Goal: Information Seeking & Learning: Find contact information

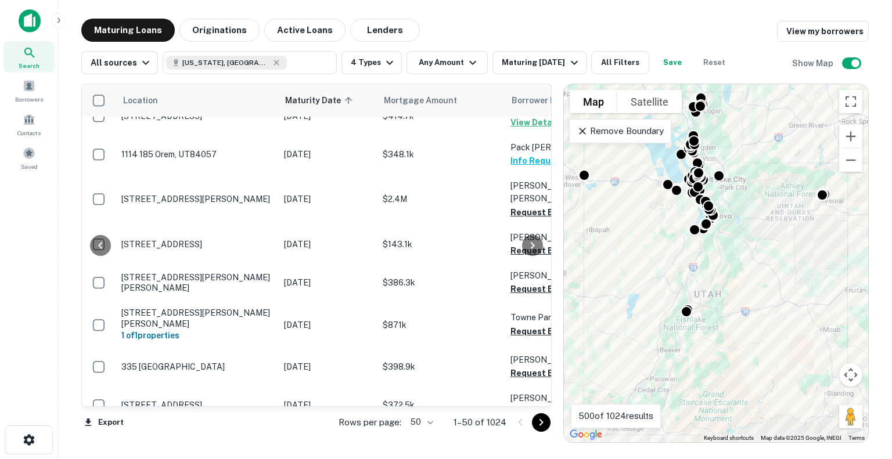
scroll to position [174, 345]
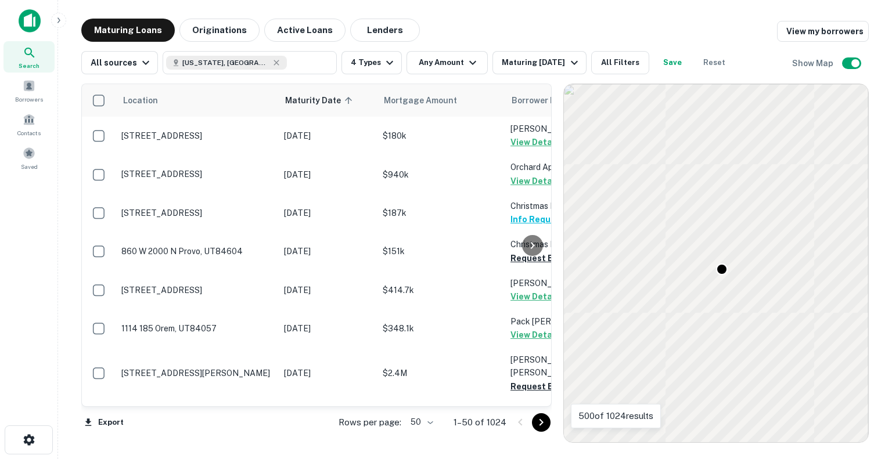
click at [694, 159] on div "Location Maturity Date sorted ascending Mortgage Amount Borrower Name Lender Pu…" at bounding box center [474, 258] width 787 height 369
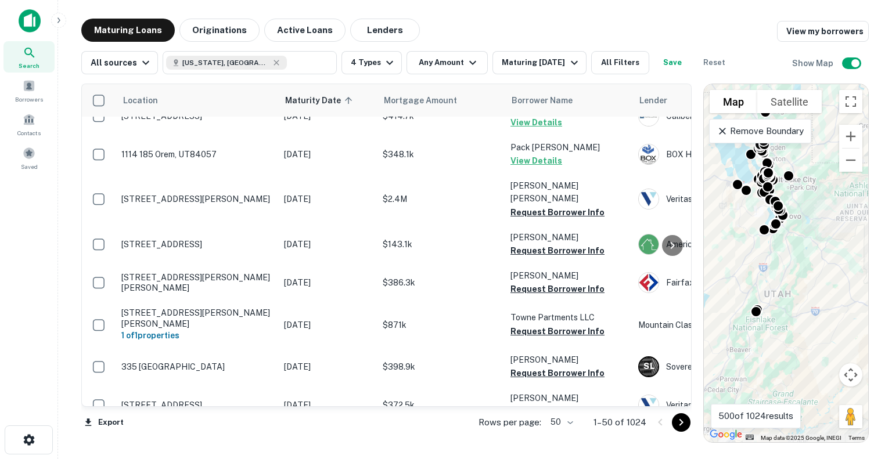
drag, startPoint x: 690, startPoint y: 287, endPoint x: 891, endPoint y: 290, distance: 200.9
click at [891, 290] on main "Maturing Loans Originations Active Loans Lenders View my borrowers All sources …" at bounding box center [475, 229] width 834 height 459
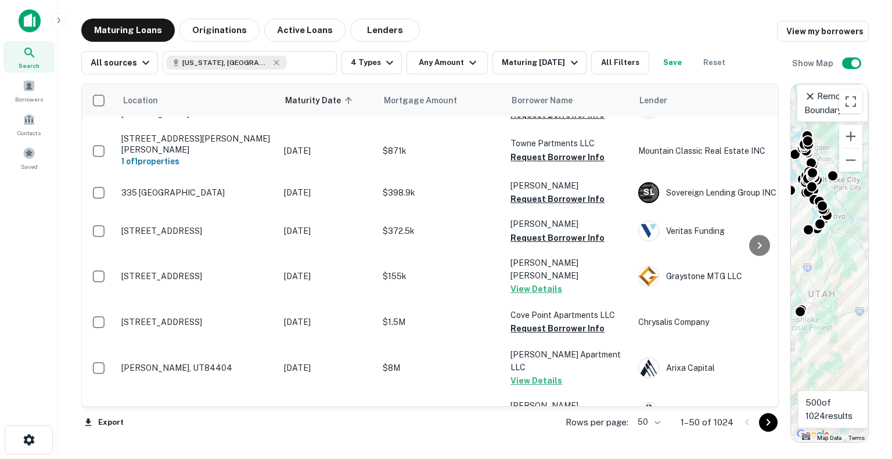
scroll to position [581, 0]
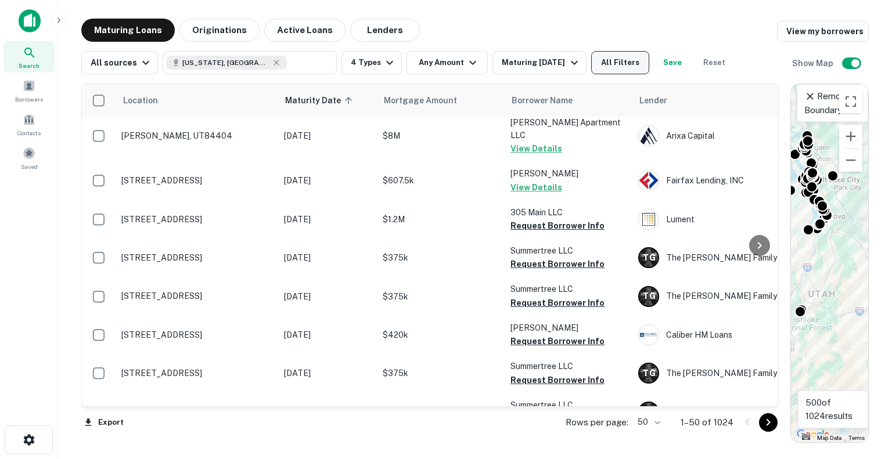
click at [618, 71] on button "All Filters" at bounding box center [620, 62] width 58 height 23
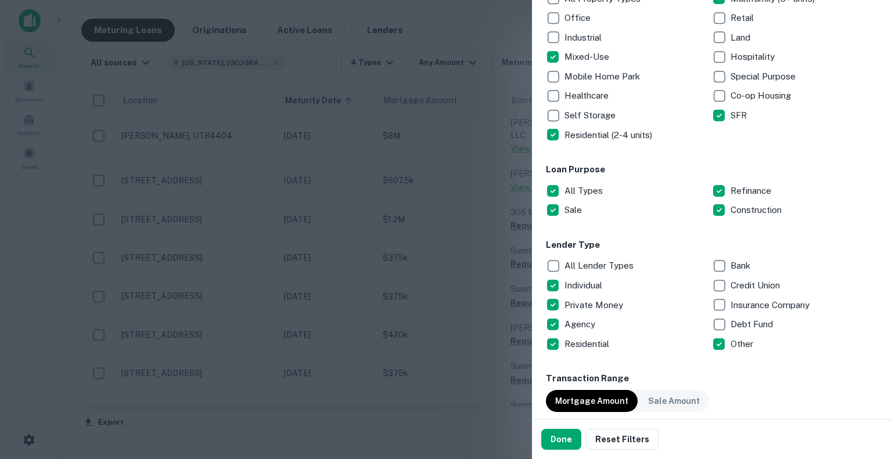
scroll to position [406, 0]
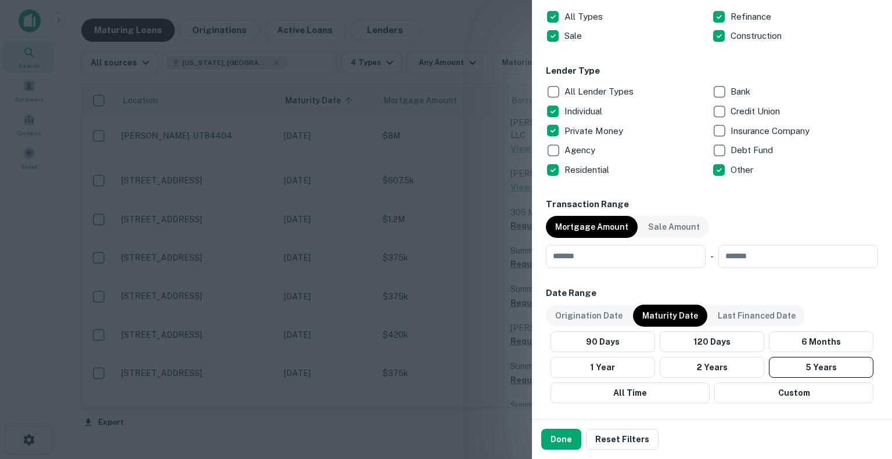
click at [571, 442] on button "Done" at bounding box center [561, 439] width 40 height 21
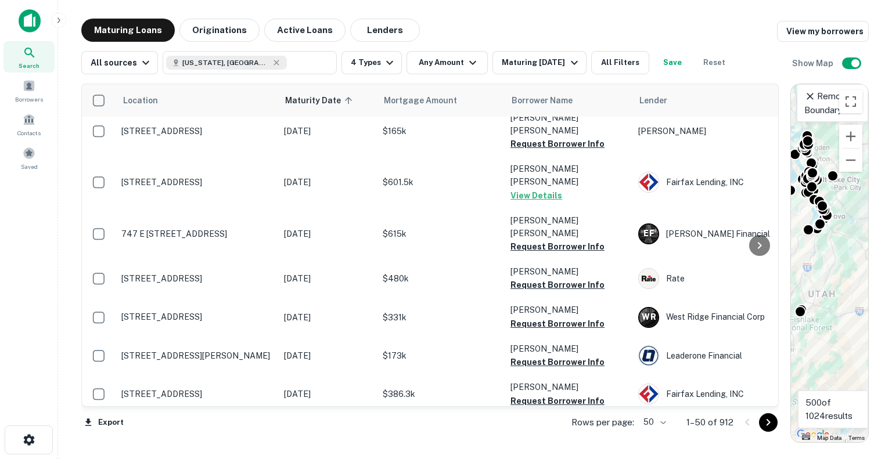
scroll to position [1219, 0]
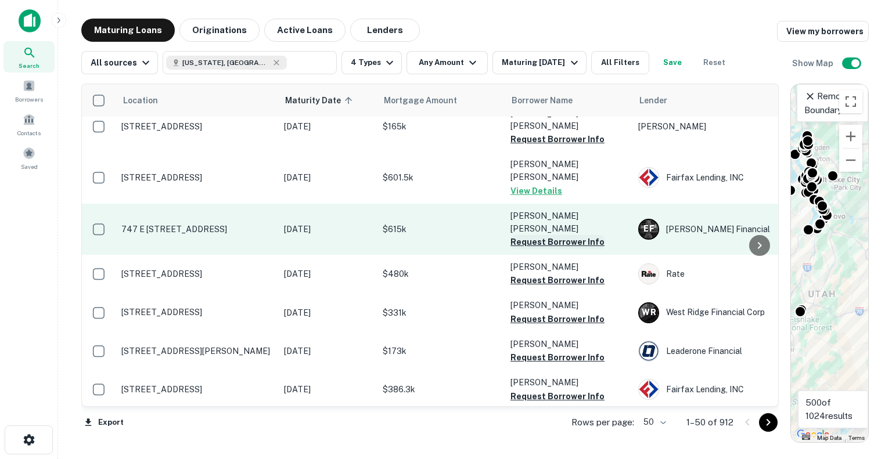
click at [576, 235] on button "Request Borrower Info" at bounding box center [557, 242] width 94 height 14
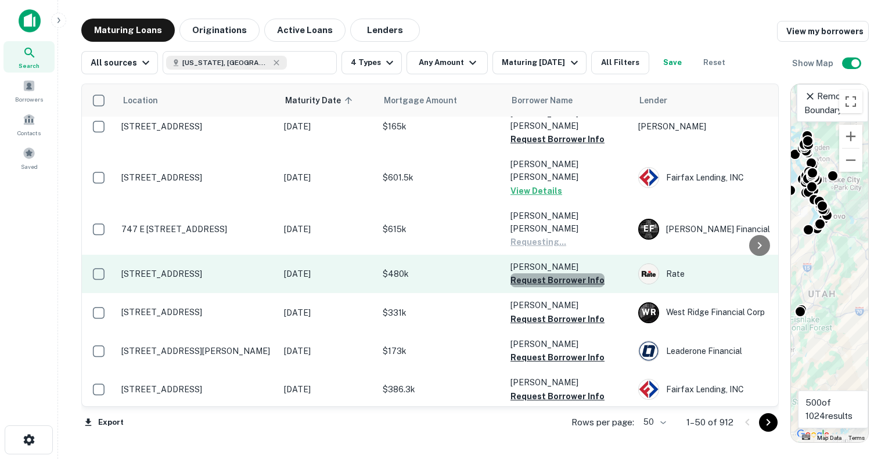
click at [570, 273] on button "Request Borrower Info" at bounding box center [557, 280] width 94 height 14
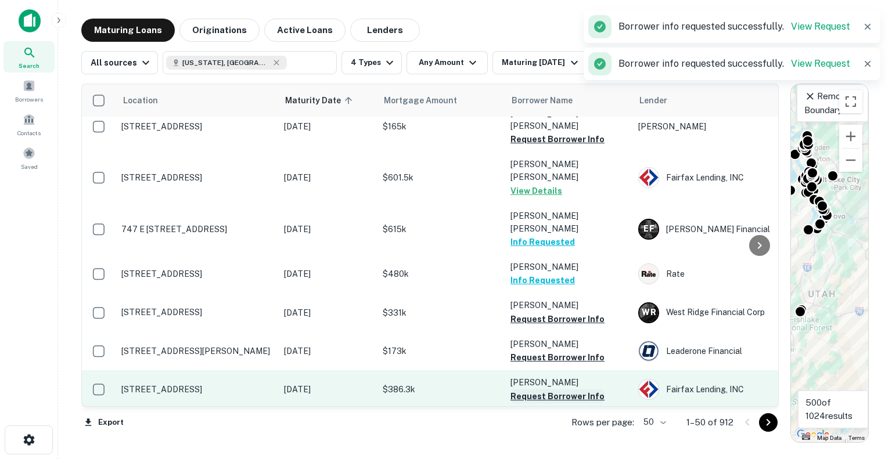
scroll to position [1277, 0]
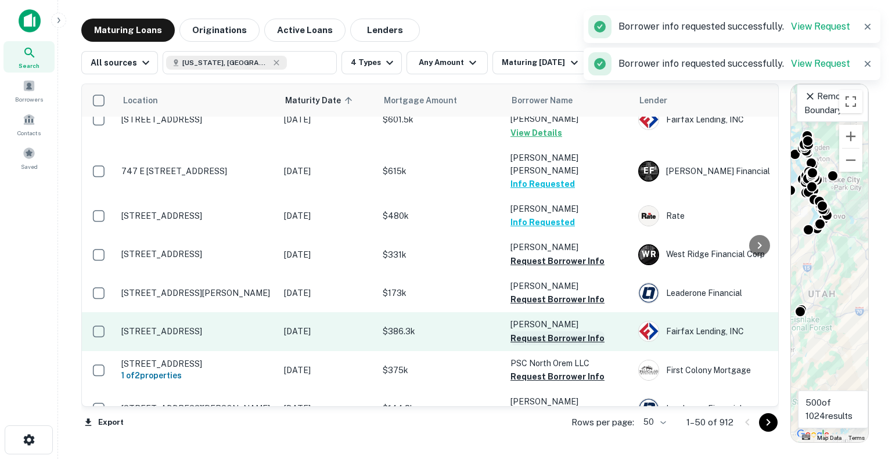
click at [553, 332] on button "Request Borrower Info" at bounding box center [557, 339] width 94 height 14
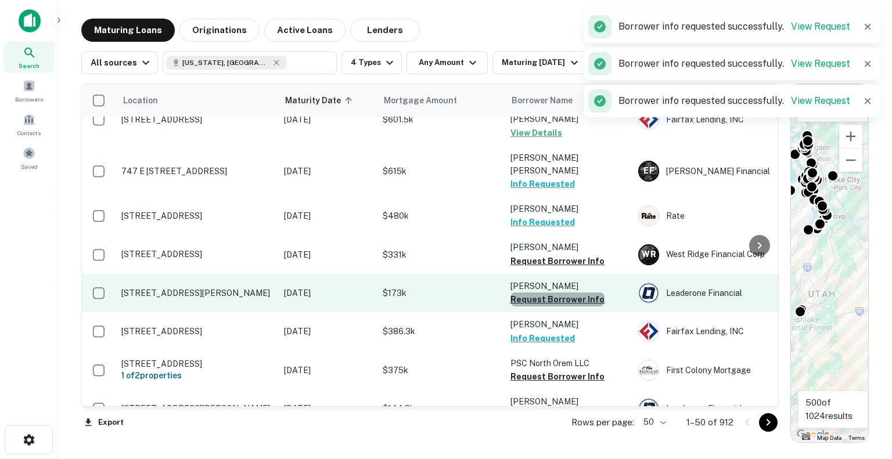
click at [561, 293] on button "Request Borrower Info" at bounding box center [557, 300] width 94 height 14
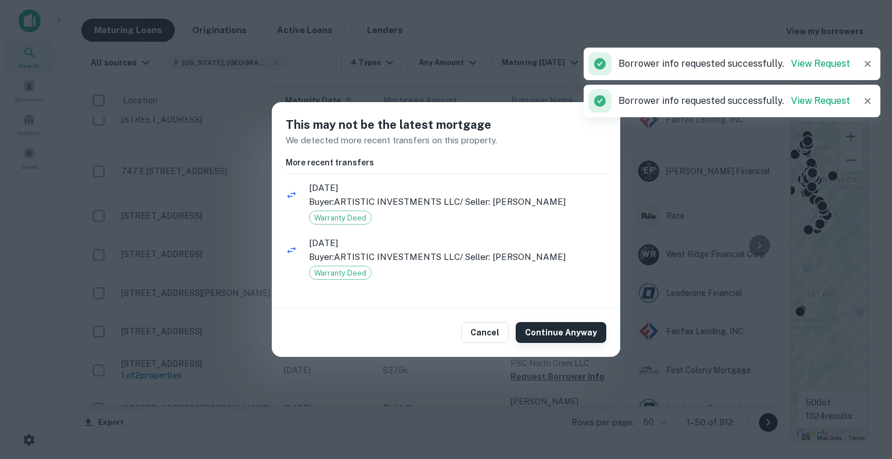
click at [564, 332] on button "Continue Anyway" at bounding box center [561, 332] width 91 height 21
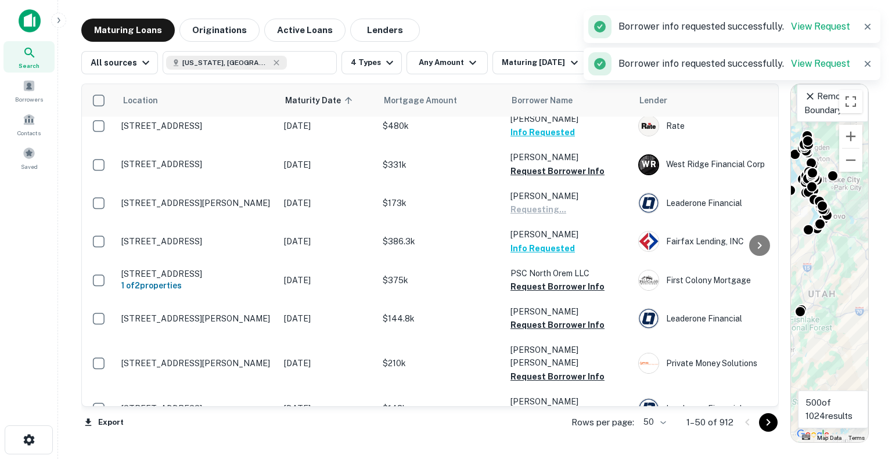
scroll to position [1394, 0]
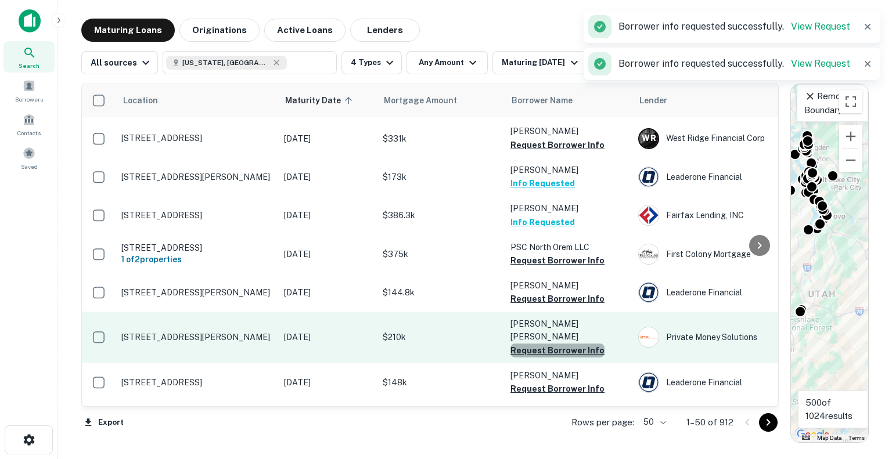
click at [559, 344] on button "Request Borrower Info" at bounding box center [557, 351] width 94 height 14
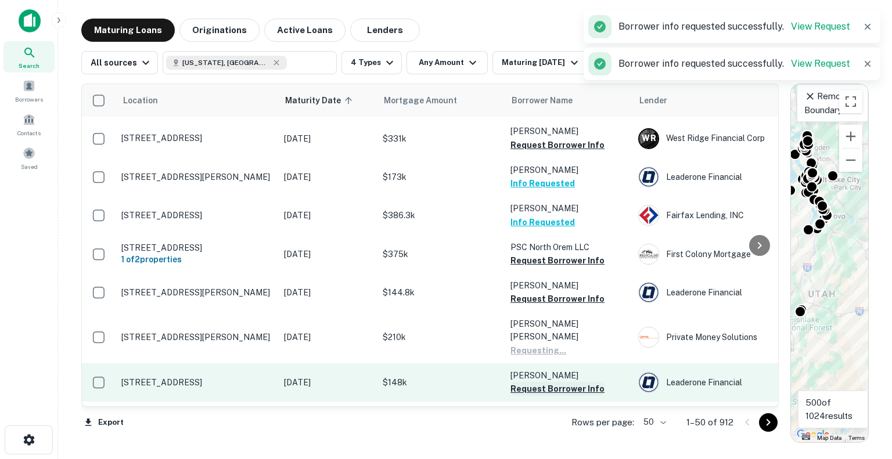
click at [557, 382] on button "Request Borrower Info" at bounding box center [557, 389] width 94 height 14
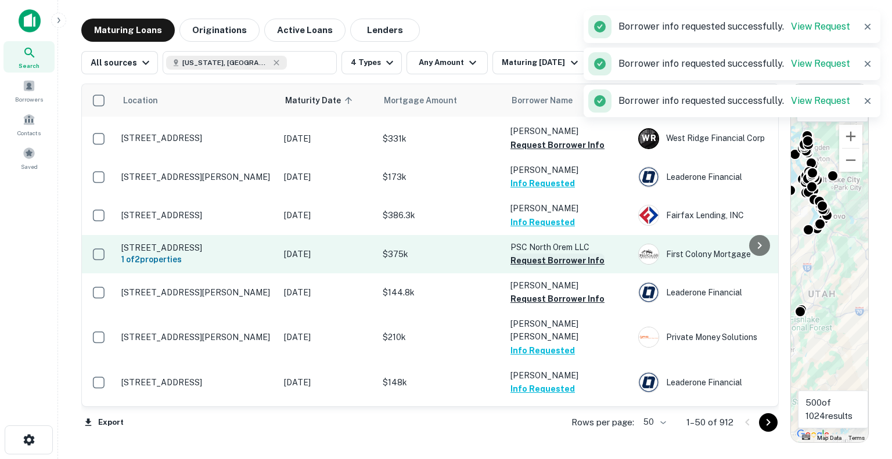
click at [546, 254] on button "Request Borrower Info" at bounding box center [557, 261] width 94 height 14
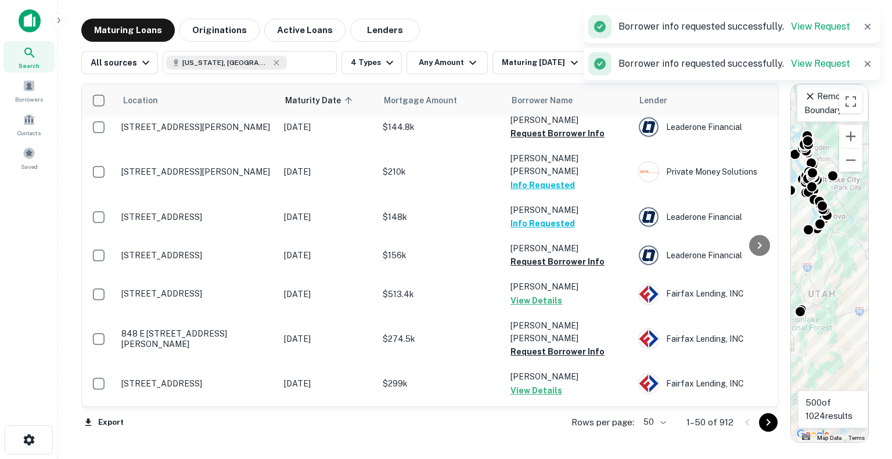
scroll to position [1626, 0]
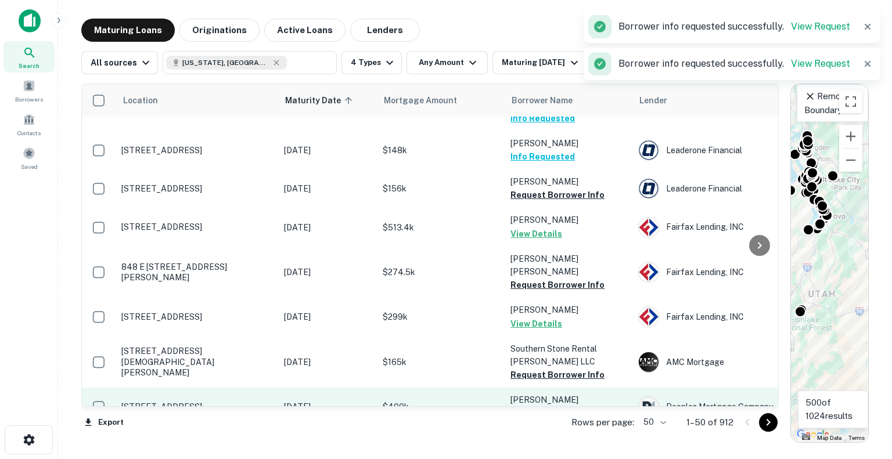
drag, startPoint x: 542, startPoint y: 271, endPoint x: 546, endPoint y: 304, distance: 33.9
click at [542, 368] on button "Request Borrower Info" at bounding box center [557, 375] width 94 height 14
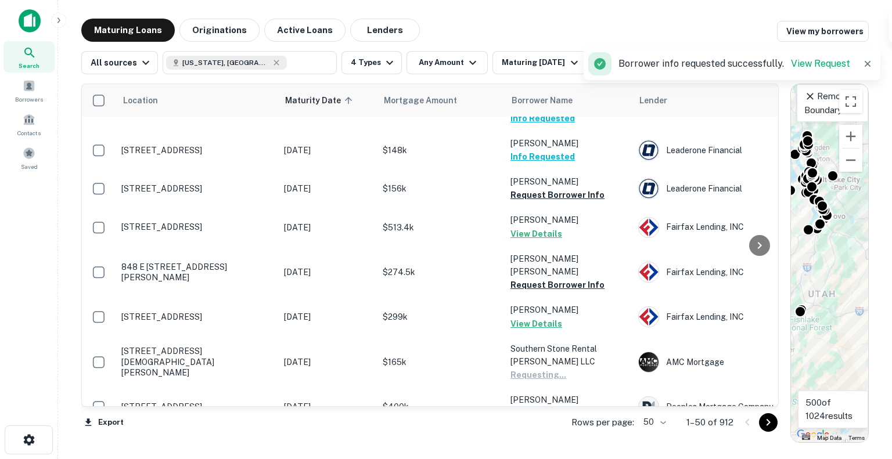
scroll to position [1669, 0]
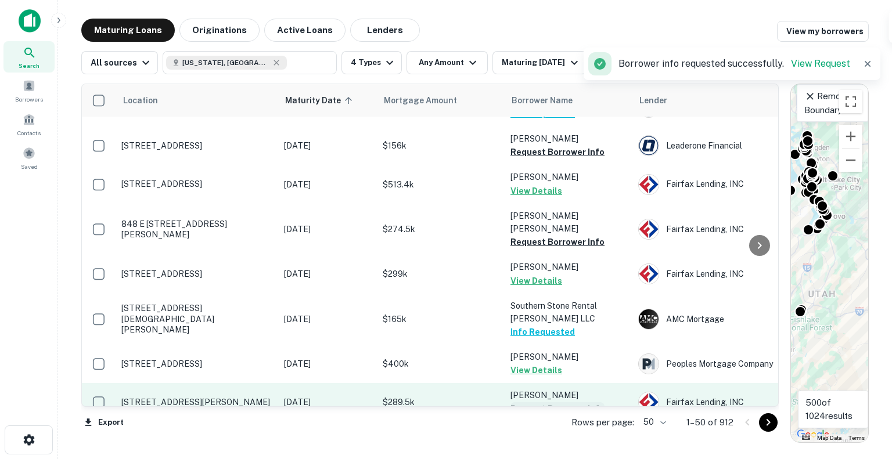
click at [556, 402] on button "Request Borrower Info" at bounding box center [557, 409] width 94 height 14
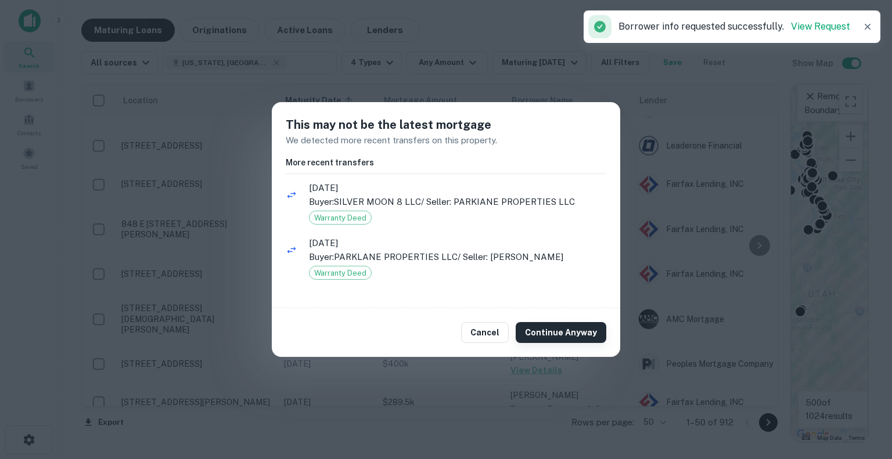
click at [556, 336] on button "Continue Anyway" at bounding box center [561, 332] width 91 height 21
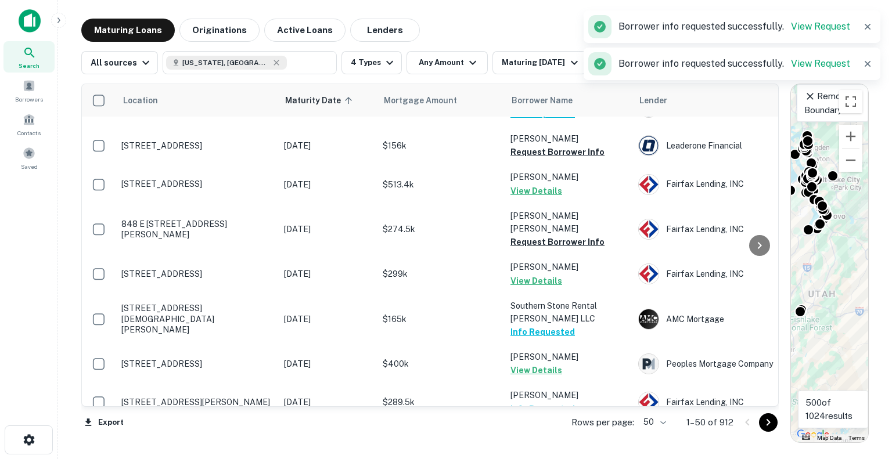
click at [559, 441] on button "Request Borrower Info" at bounding box center [557, 448] width 94 height 14
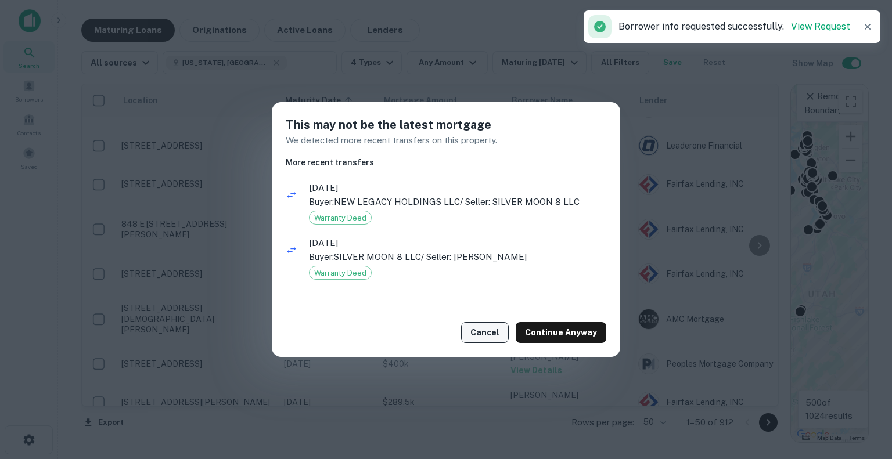
click at [497, 327] on button "Cancel" at bounding box center [485, 332] width 48 height 21
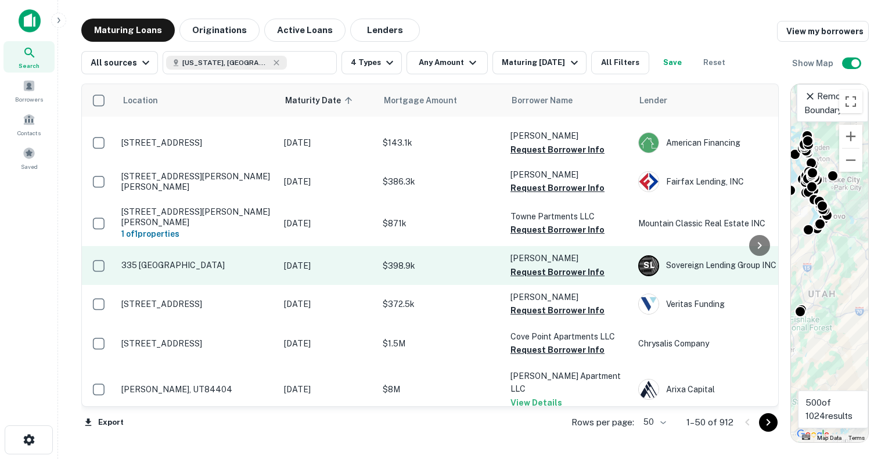
scroll to position [217, 0]
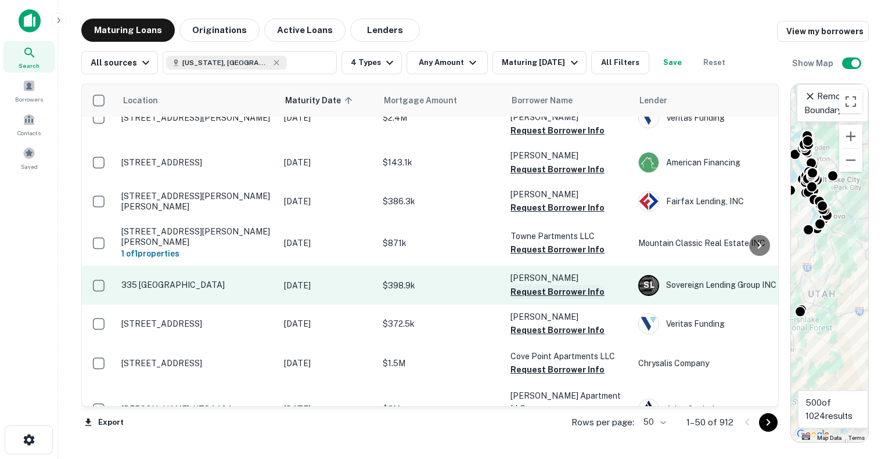
click at [567, 285] on button "Request Borrower Info" at bounding box center [557, 292] width 94 height 14
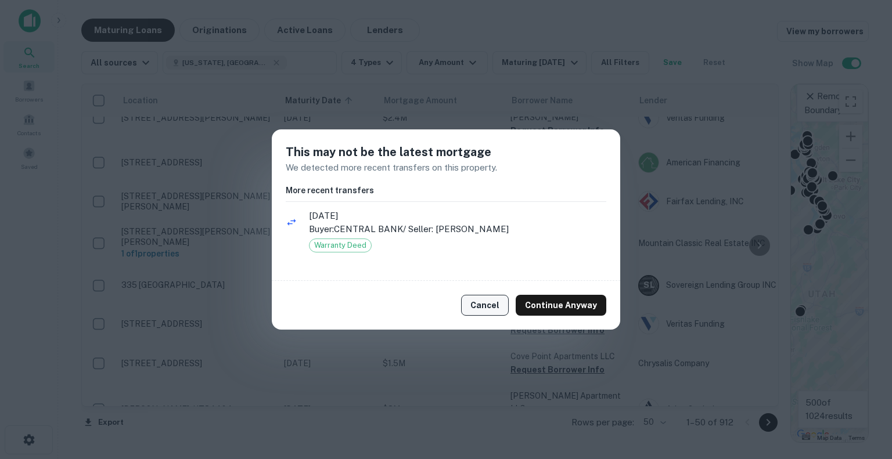
click at [486, 296] on button "Cancel" at bounding box center [485, 305] width 48 height 21
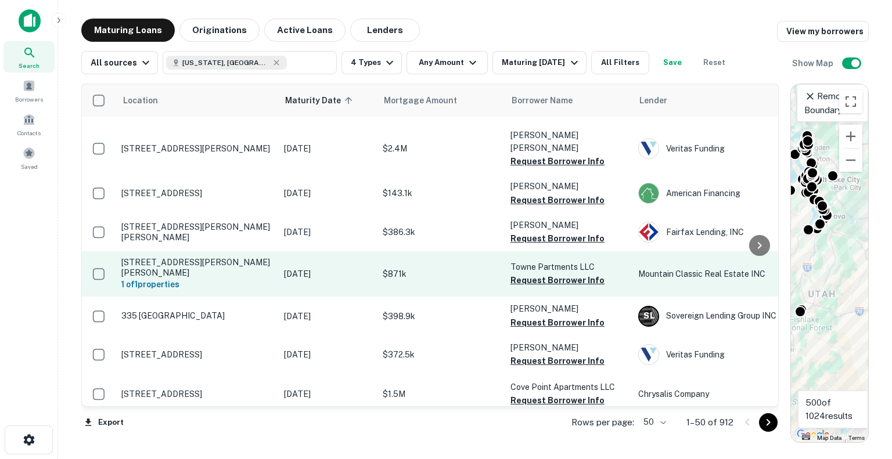
scroll to position [159, 0]
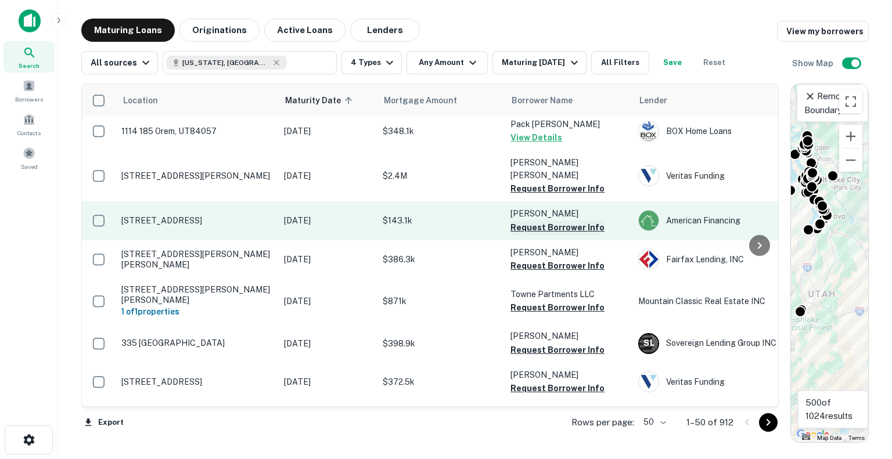
click at [546, 221] on button "Request Borrower Info" at bounding box center [557, 228] width 94 height 14
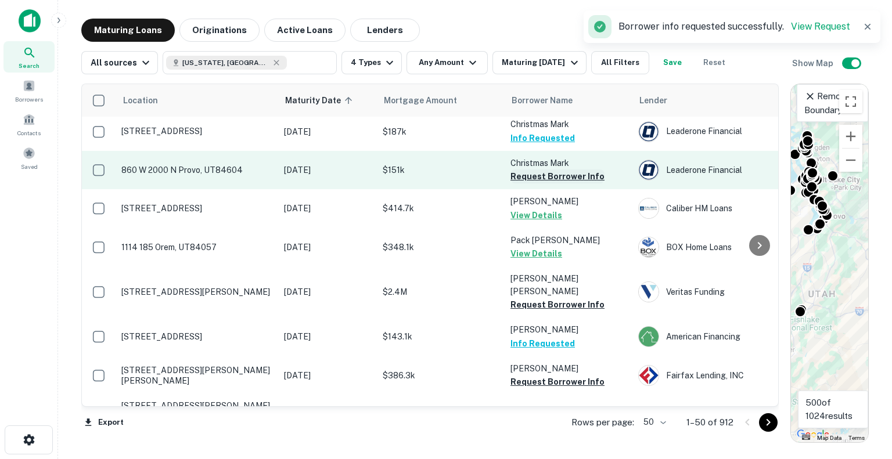
scroll to position [0, 0]
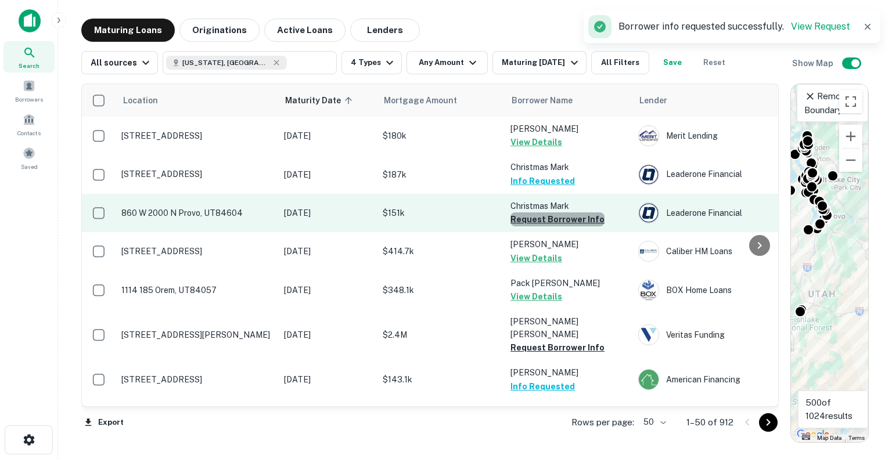
click at [563, 222] on button "Request Borrower Info" at bounding box center [557, 220] width 94 height 14
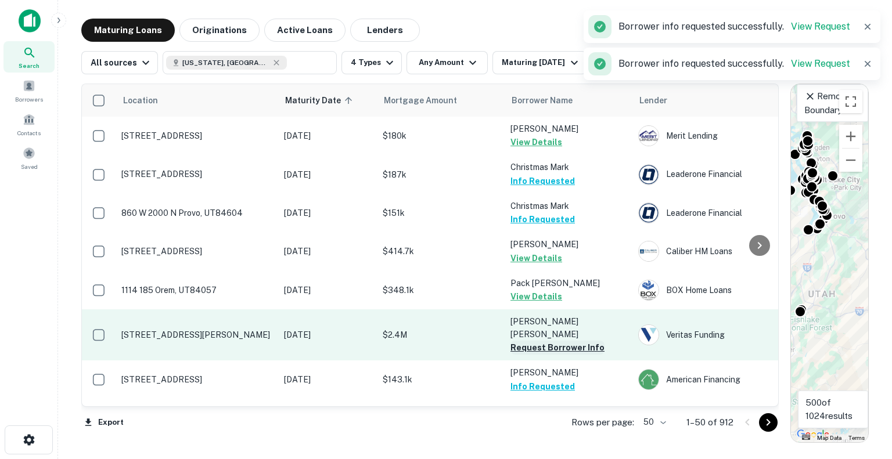
click at [557, 341] on button "Request Borrower Info" at bounding box center [557, 348] width 94 height 14
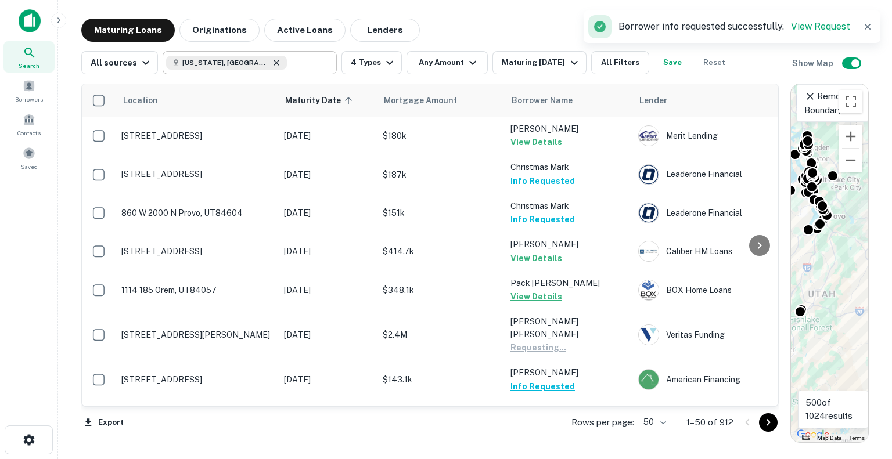
click at [272, 64] on icon at bounding box center [276, 62] width 9 height 9
type input "*********"
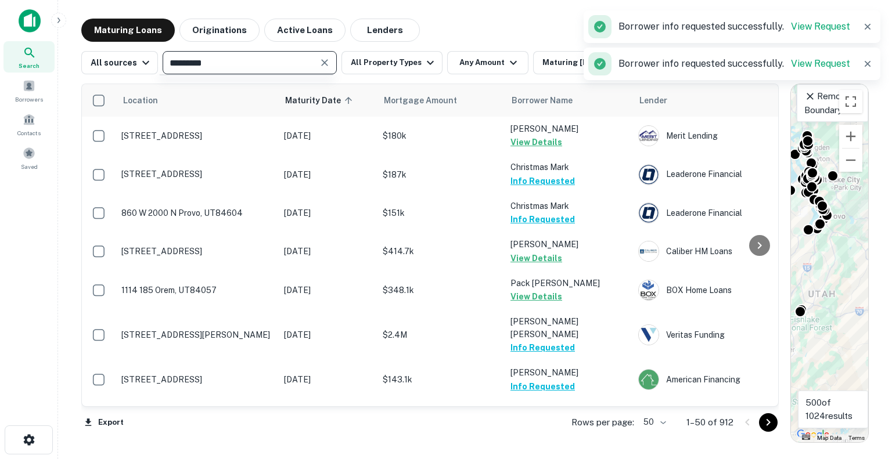
click at [322, 67] on icon "Clear" at bounding box center [325, 63] width 12 height 12
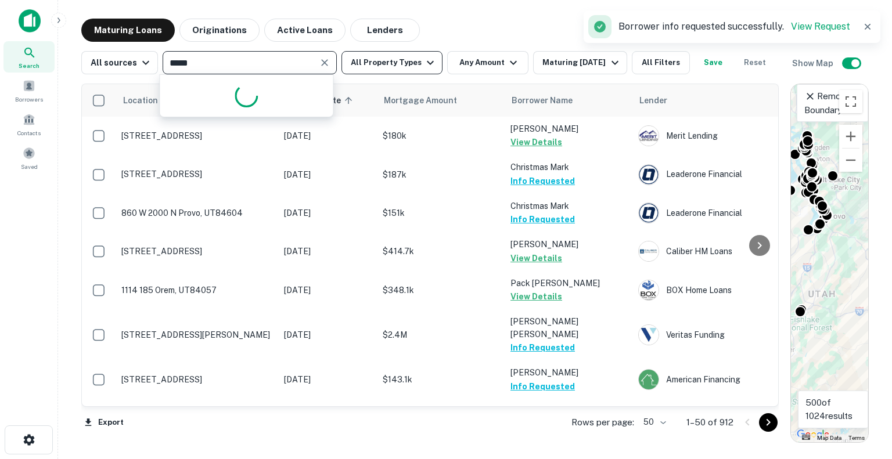
type input "******"
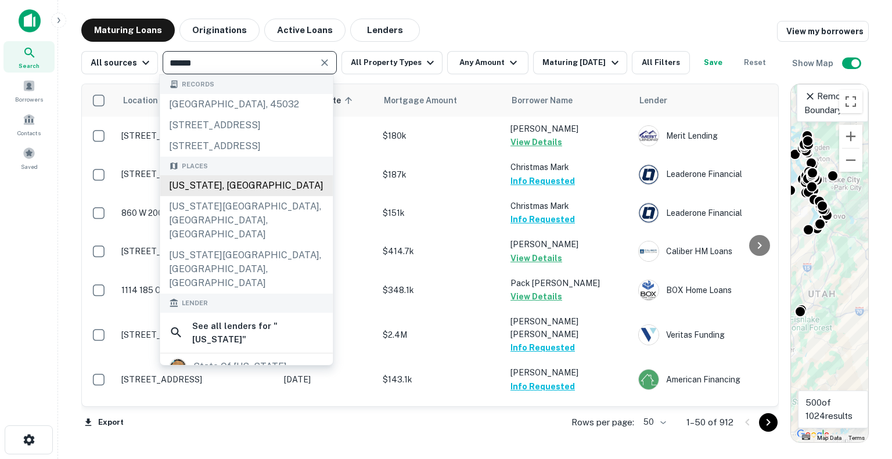
click at [253, 196] on div "[US_STATE], [GEOGRAPHIC_DATA]" at bounding box center [246, 185] width 173 height 21
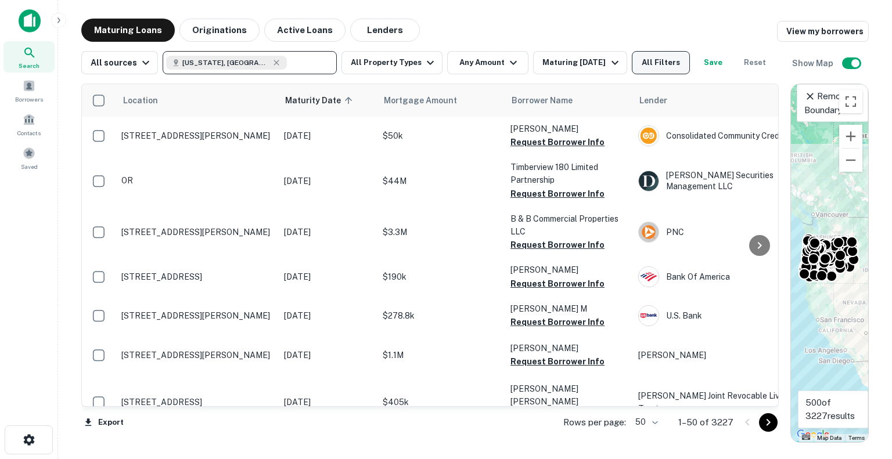
click at [656, 66] on button "All Filters" at bounding box center [661, 62] width 58 height 23
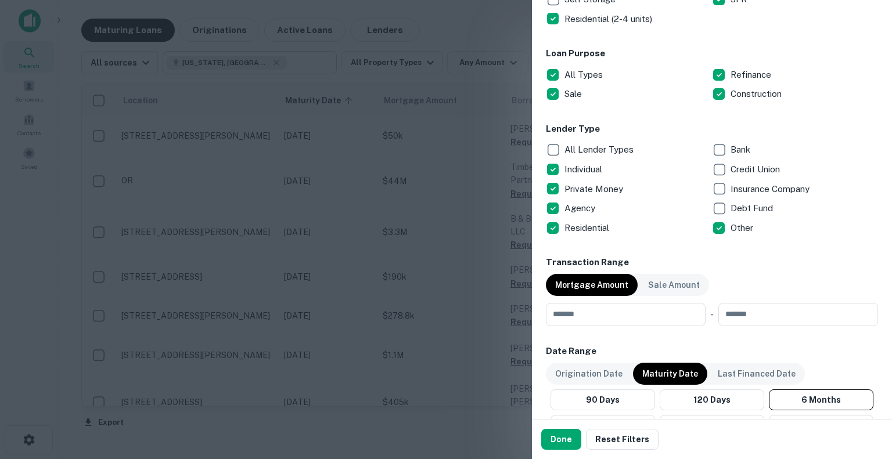
scroll to position [406, 0]
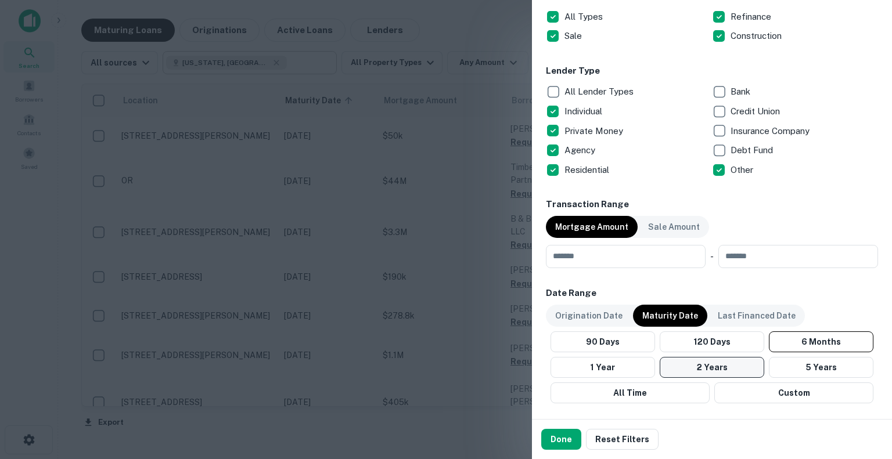
click at [711, 365] on button "2 Years" at bounding box center [712, 367] width 105 height 21
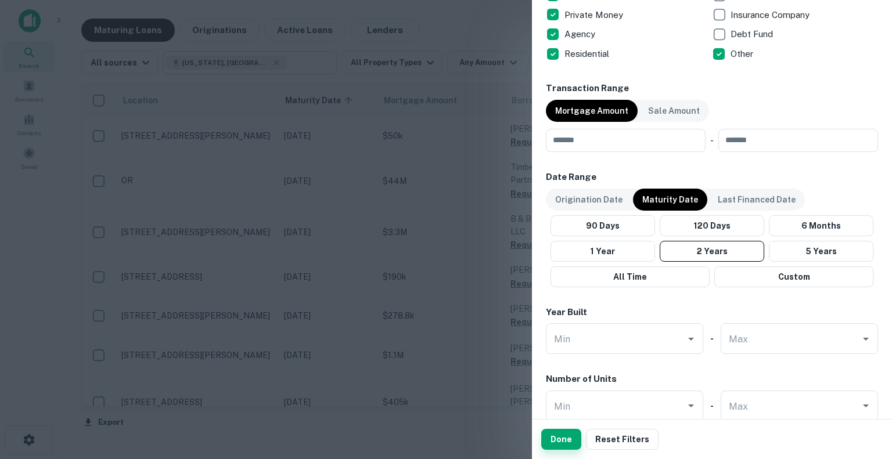
click at [560, 440] on button "Done" at bounding box center [561, 439] width 40 height 21
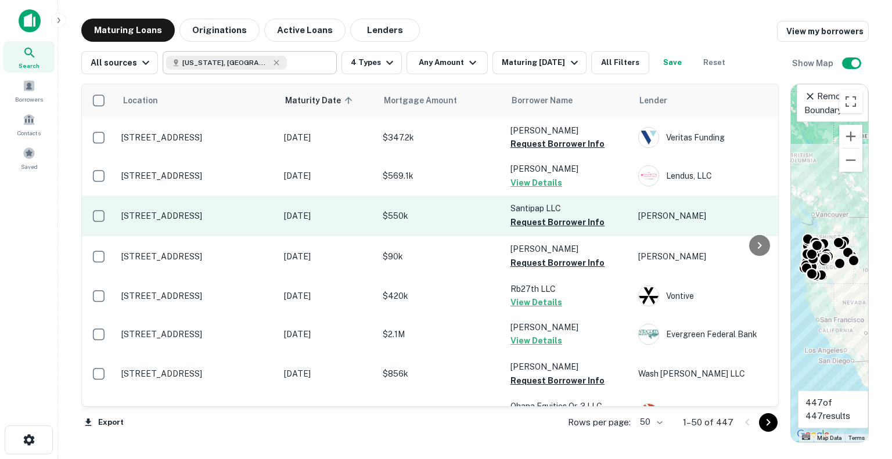
scroll to position [232, 0]
click at [530, 223] on button "Request Borrower Info" at bounding box center [557, 222] width 94 height 14
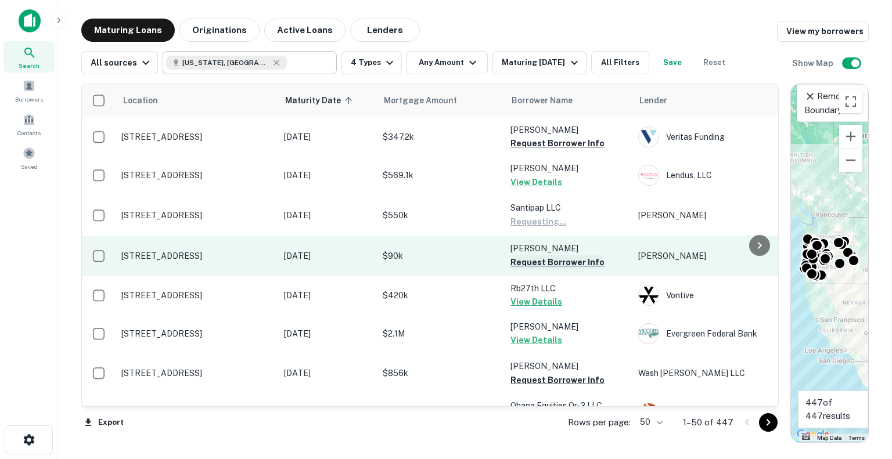
click at [535, 262] on button "Request Borrower Info" at bounding box center [557, 262] width 94 height 14
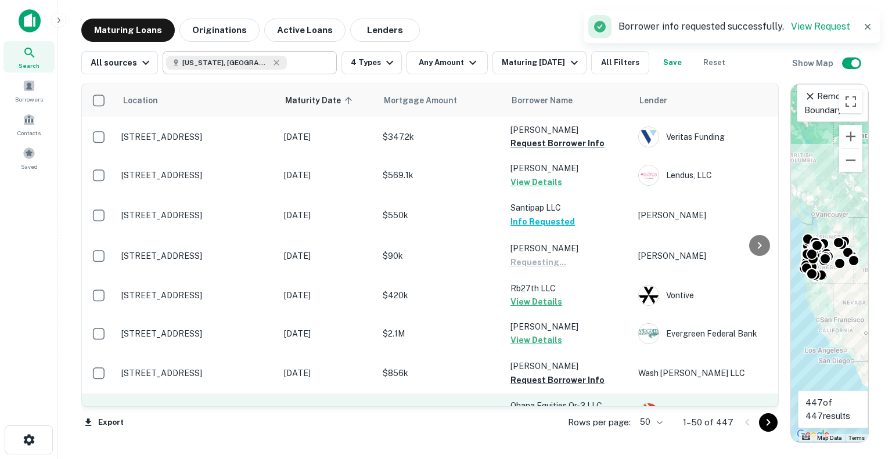
scroll to position [348, 0]
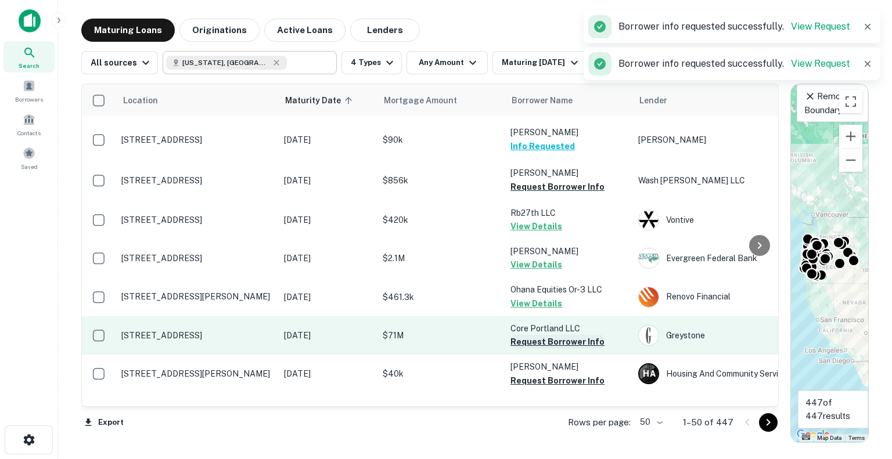
click at [541, 341] on button "Request Borrower Info" at bounding box center [557, 342] width 94 height 14
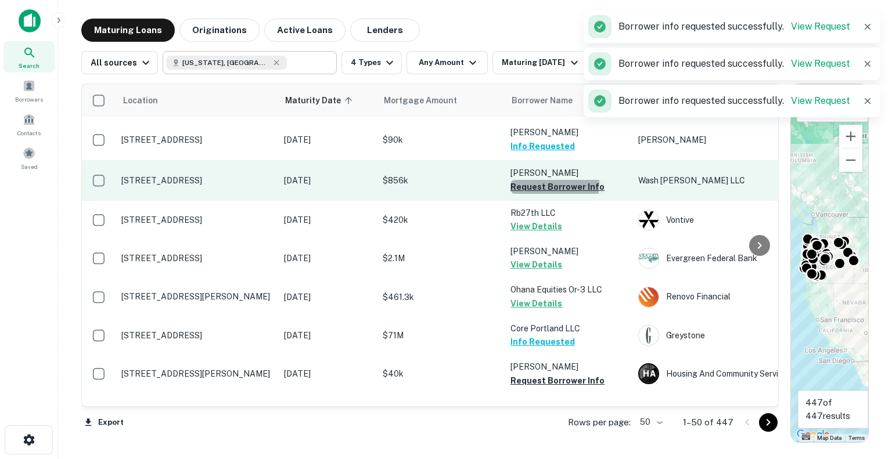
click at [545, 185] on button "Request Borrower Info" at bounding box center [557, 187] width 94 height 14
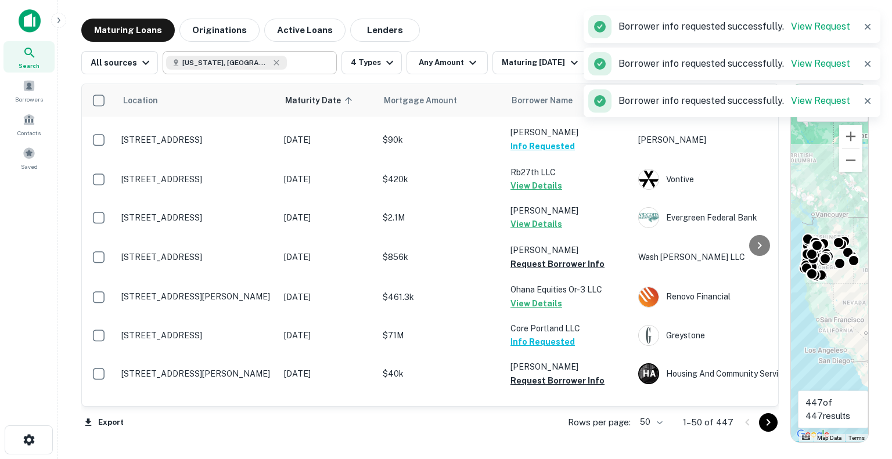
scroll to position [581, 0]
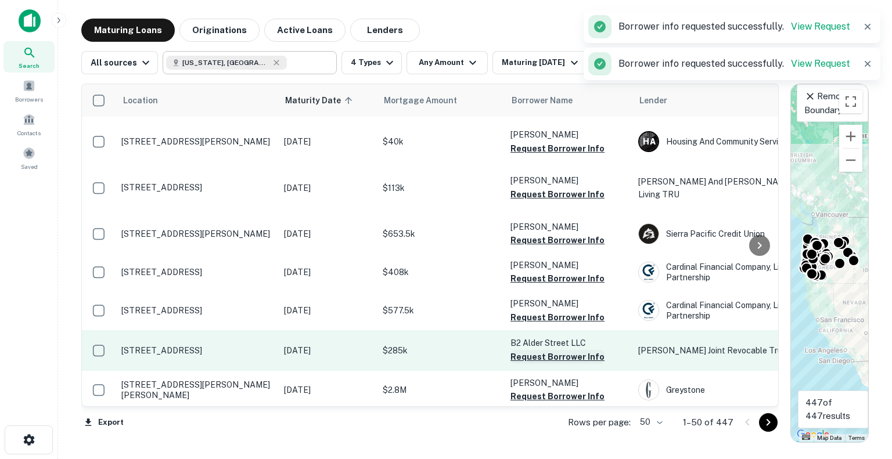
click at [557, 350] on button "Request Borrower Info" at bounding box center [557, 357] width 94 height 14
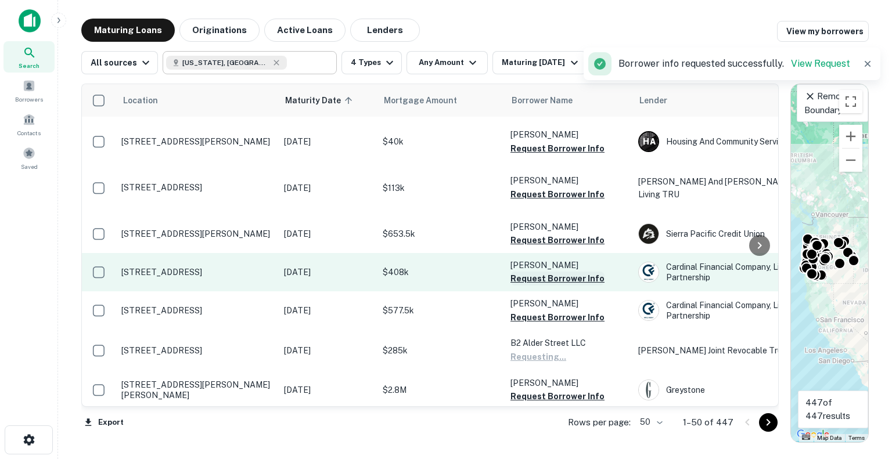
click at [561, 272] on button "Request Borrower Info" at bounding box center [557, 279] width 94 height 14
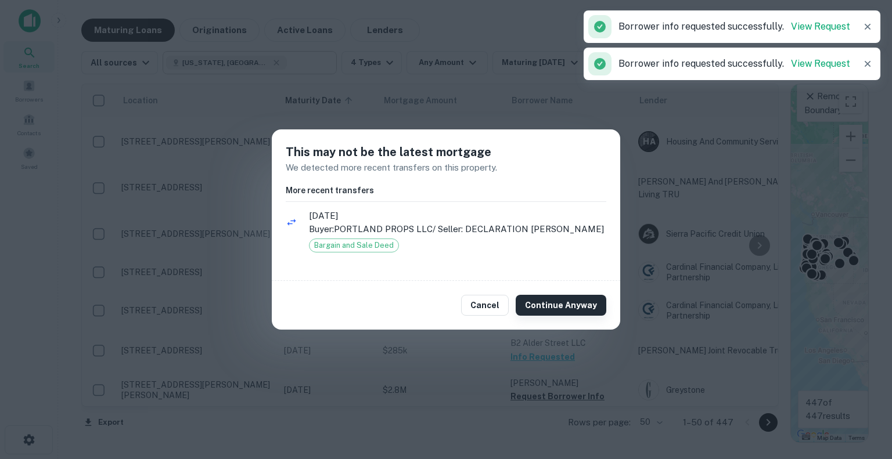
click at [568, 308] on button "Continue Anyway" at bounding box center [561, 305] width 91 height 21
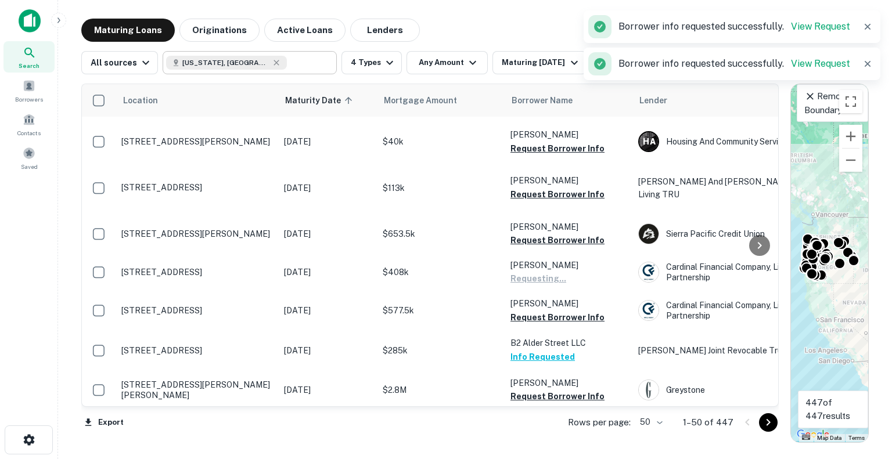
click at [576, 227] on p "Buyer: PORTLAND PROPS LLC / Seller: DECLARATION [PERSON_NAME]" at bounding box center [457, 229] width 297 height 14
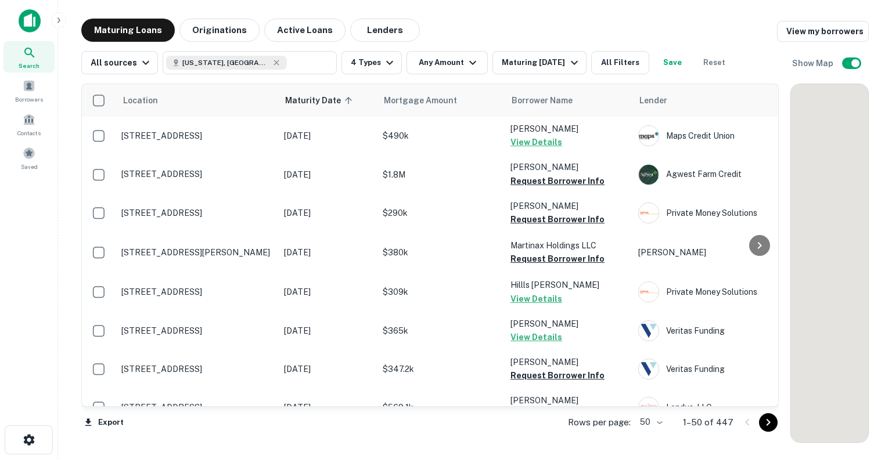
scroll to position [581, 0]
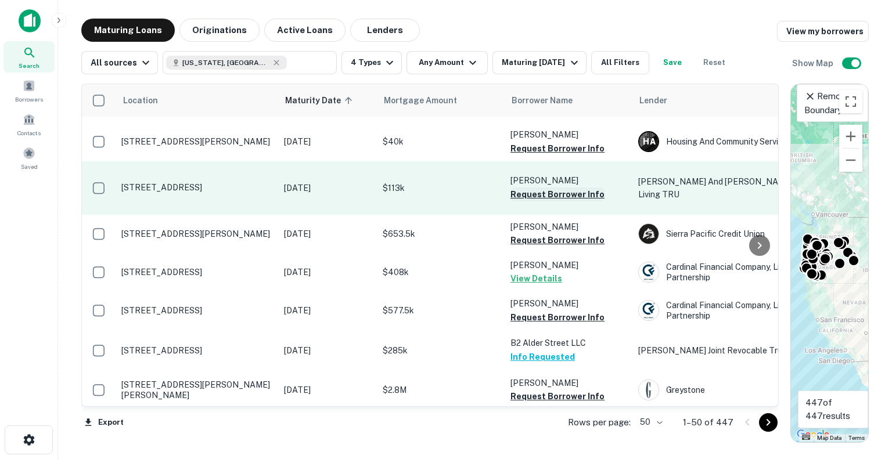
click at [576, 188] on button "Request Borrower Info" at bounding box center [557, 195] width 94 height 14
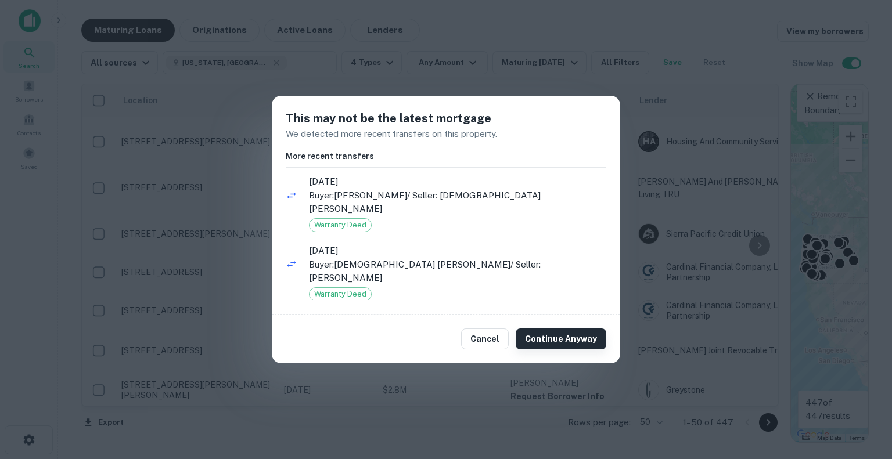
click at [548, 339] on button "Continue Anyway" at bounding box center [561, 339] width 91 height 21
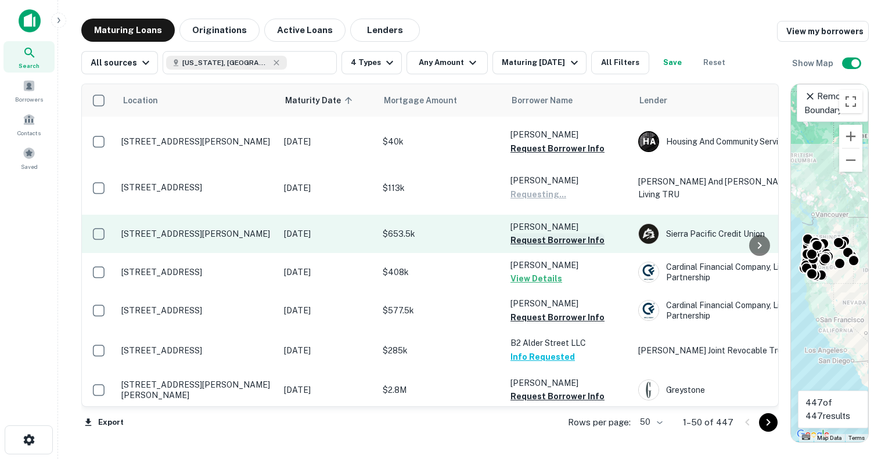
click at [561, 233] on button "Request Borrower Info" at bounding box center [557, 240] width 94 height 14
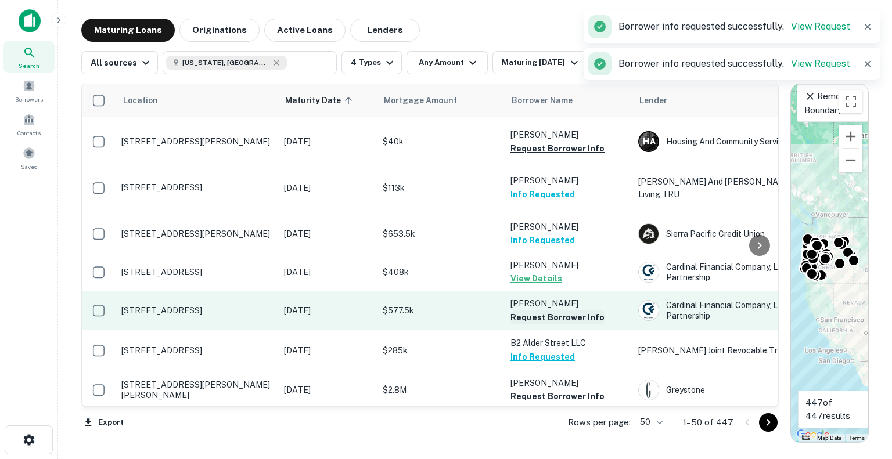
click at [574, 311] on button "Request Borrower Info" at bounding box center [557, 318] width 94 height 14
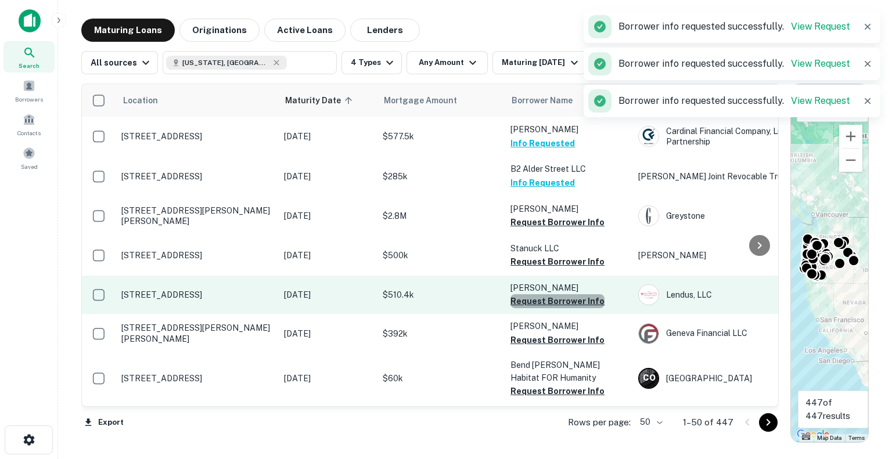
click at [574, 294] on button "Request Borrower Info" at bounding box center [557, 301] width 94 height 14
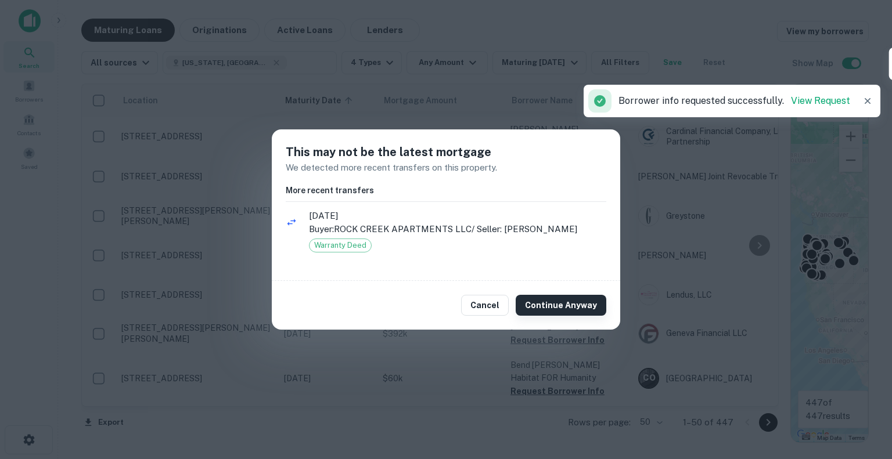
click at [570, 306] on button "Continue Anyway" at bounding box center [561, 305] width 91 height 21
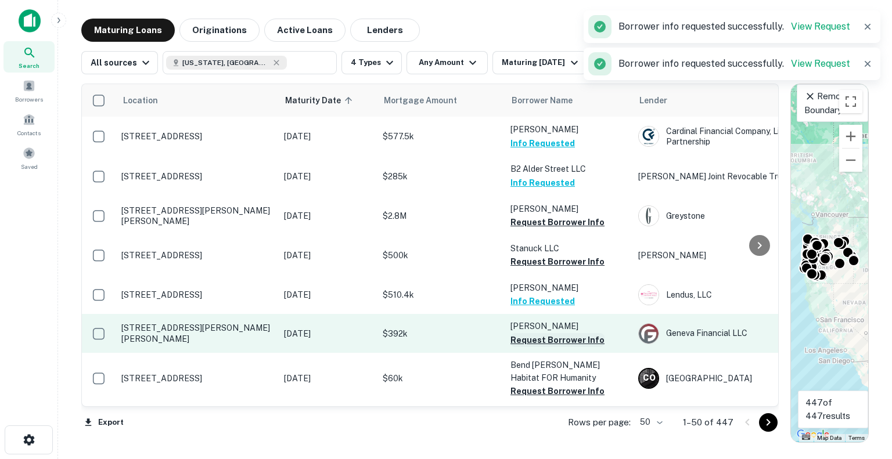
click at [566, 333] on button "Request Borrower Info" at bounding box center [557, 340] width 94 height 14
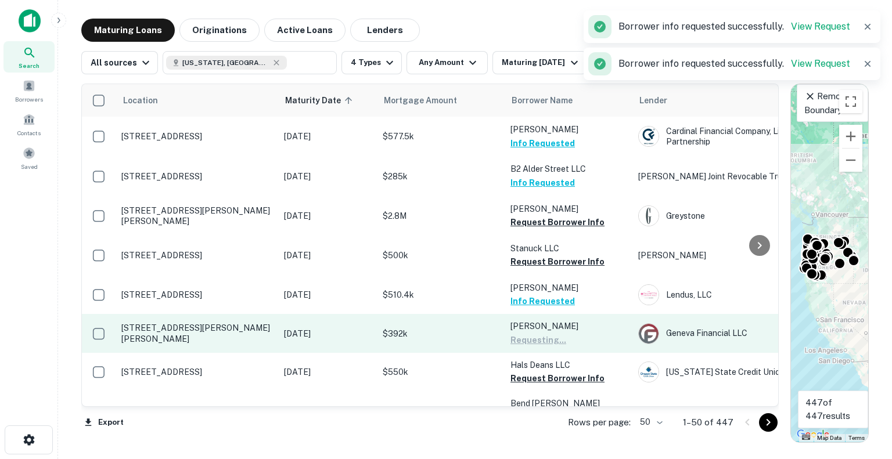
scroll to position [813, 0]
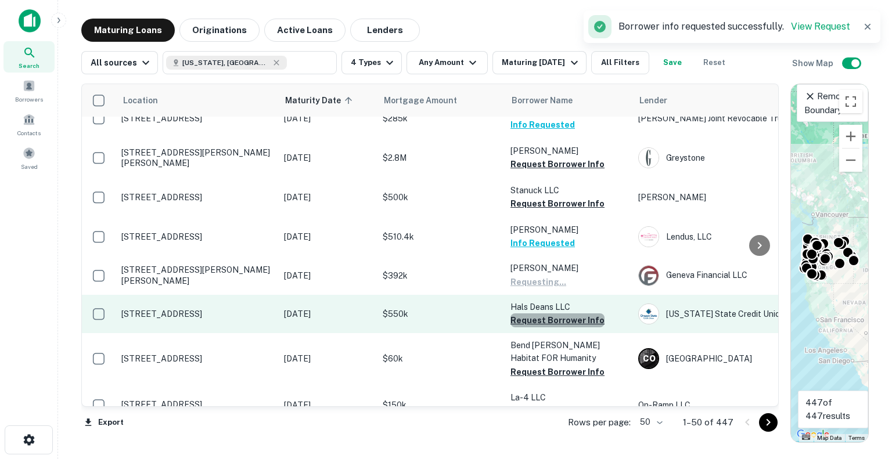
click at [564, 314] on button "Request Borrower Info" at bounding box center [557, 321] width 94 height 14
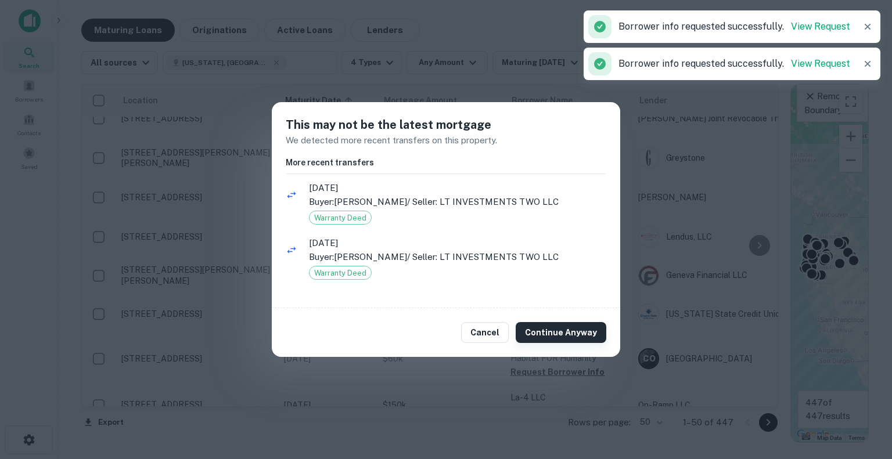
click at [564, 327] on button "Continue Anyway" at bounding box center [561, 332] width 91 height 21
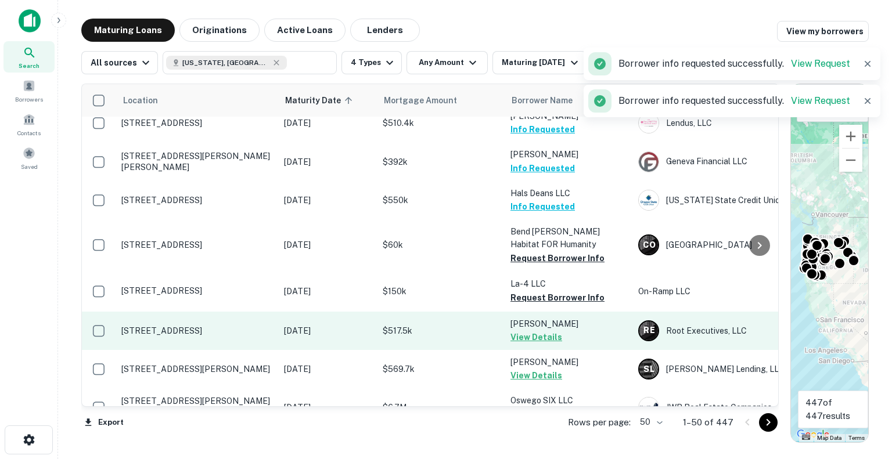
scroll to position [929, 0]
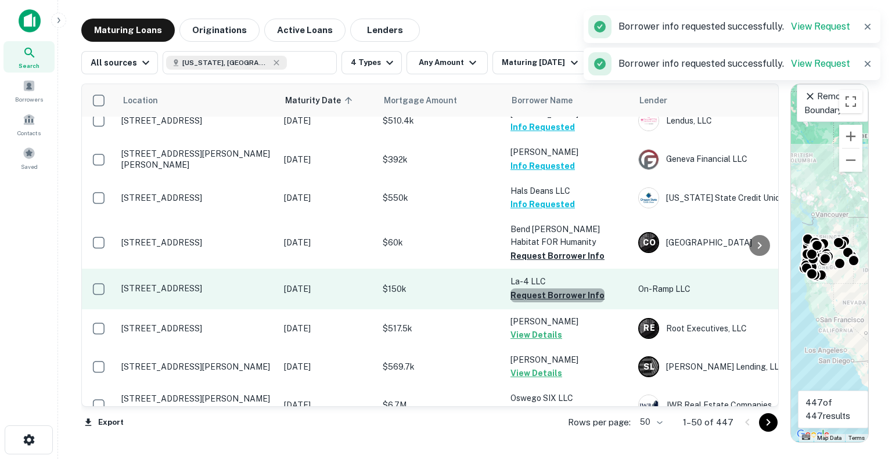
click at [566, 289] on button "Request Borrower Info" at bounding box center [557, 296] width 94 height 14
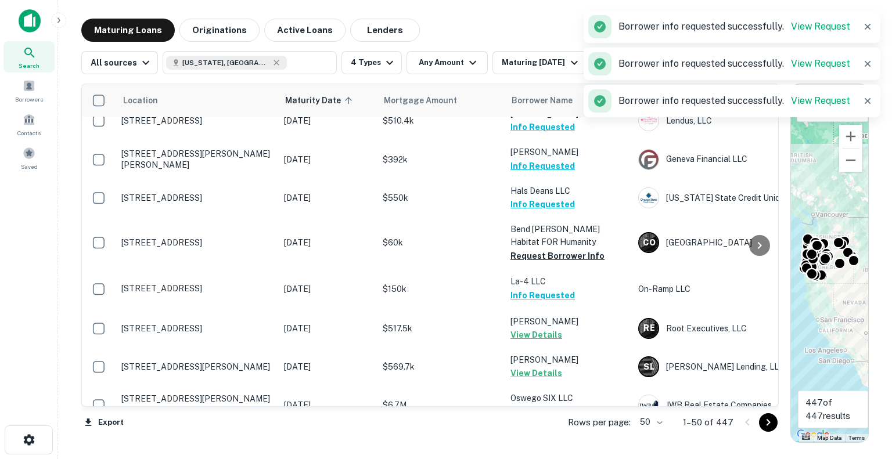
scroll to position [1103, 0]
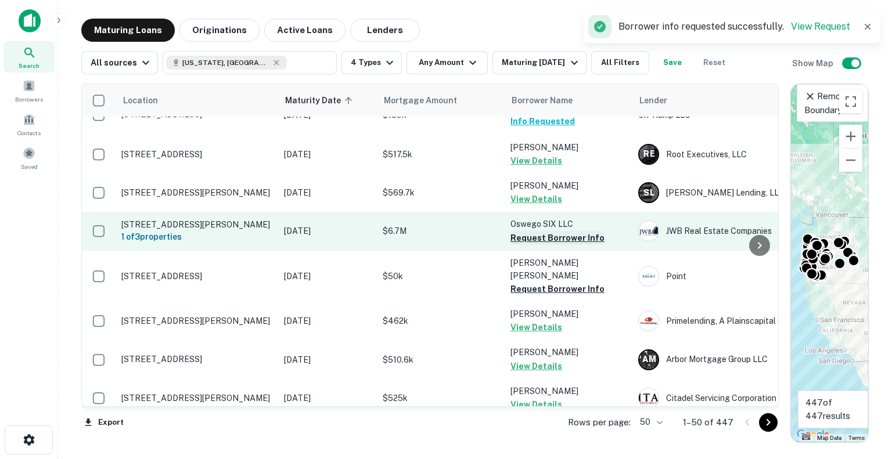
click at [555, 231] on button "Request Borrower Info" at bounding box center [557, 238] width 94 height 14
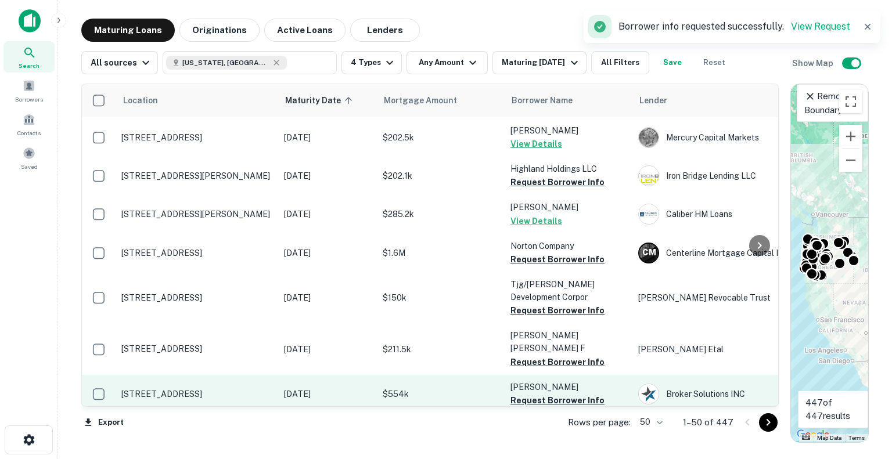
scroll to position [1510, 0]
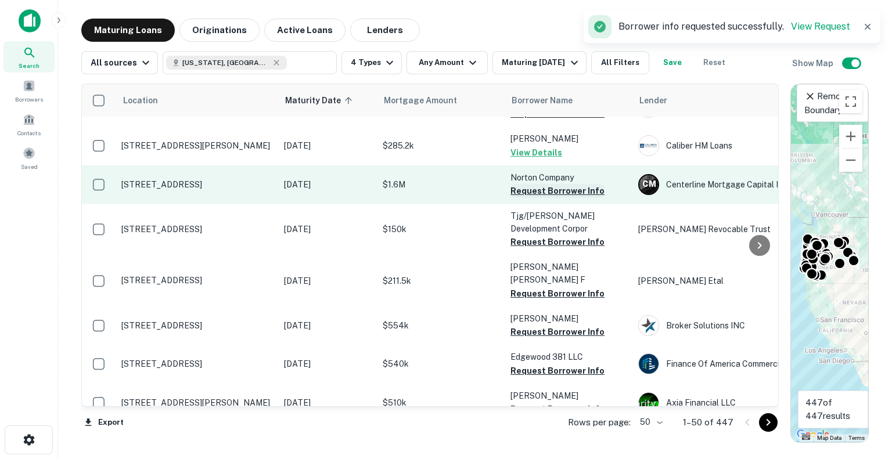
click at [541, 184] on button "Request Borrower Info" at bounding box center [557, 191] width 94 height 14
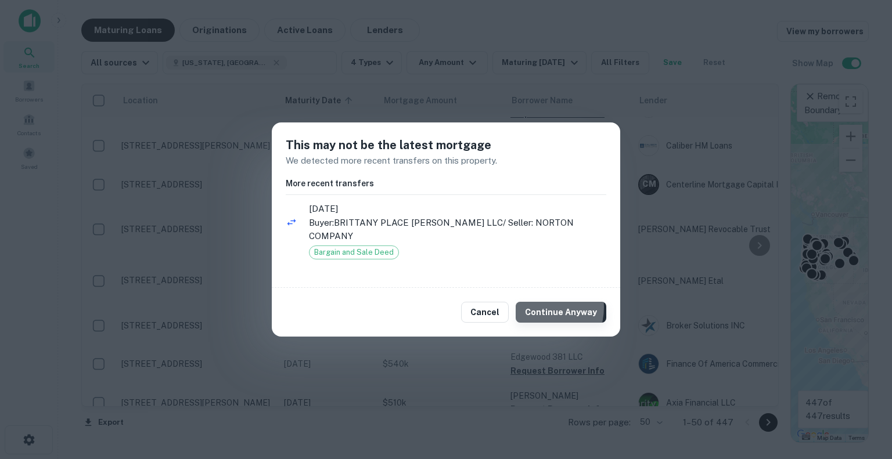
click at [543, 302] on button "Continue Anyway" at bounding box center [561, 312] width 91 height 21
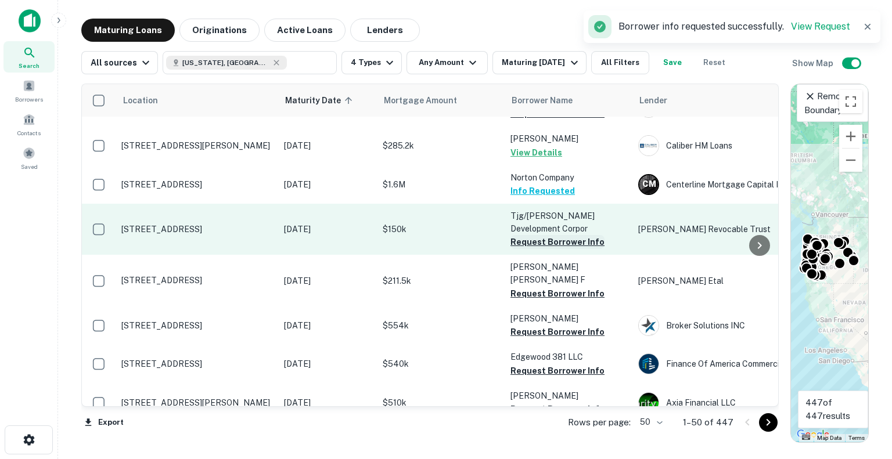
click at [555, 235] on button "Request Borrower Info" at bounding box center [557, 242] width 94 height 14
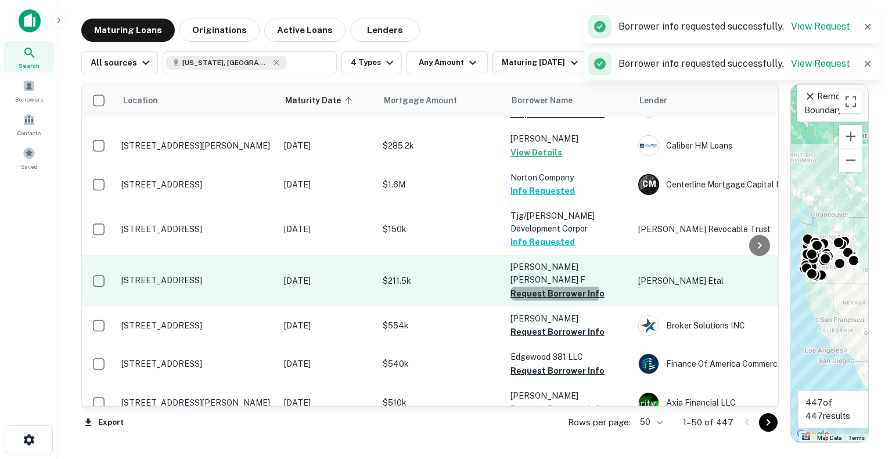
click at [548, 287] on button "Request Borrower Info" at bounding box center [557, 294] width 94 height 14
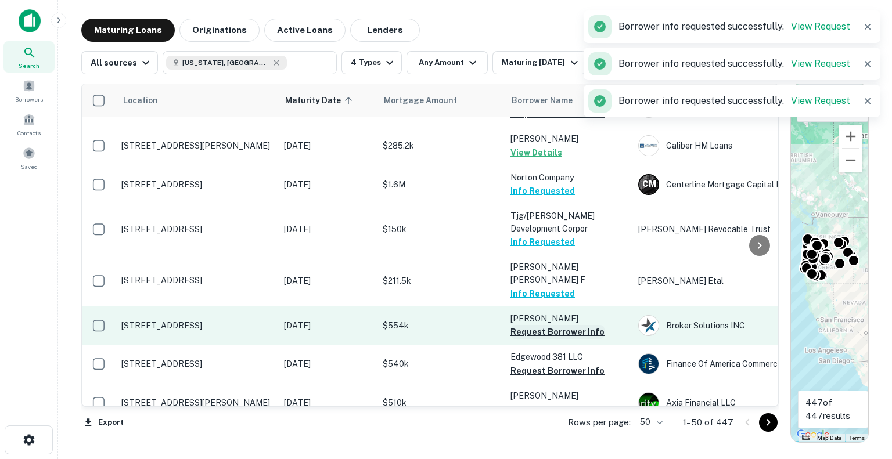
click at [552, 325] on button "Request Borrower Info" at bounding box center [557, 332] width 94 height 14
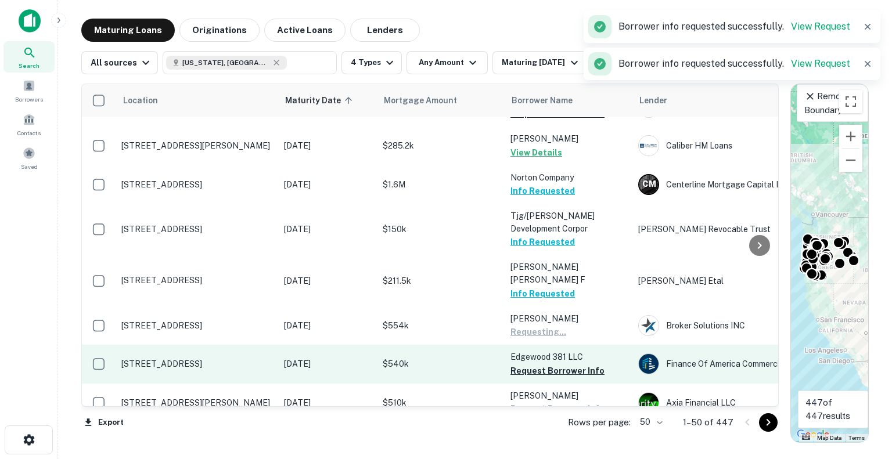
click at [554, 364] on button "Request Borrower Info" at bounding box center [557, 371] width 94 height 14
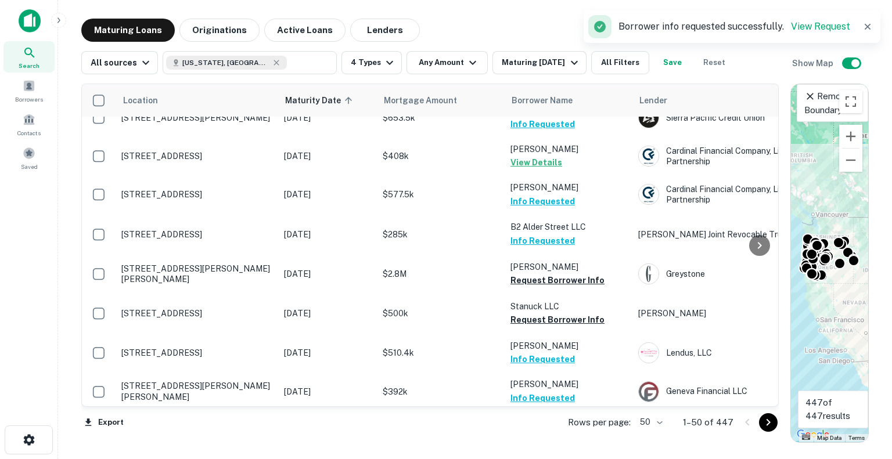
scroll to position [465, 0]
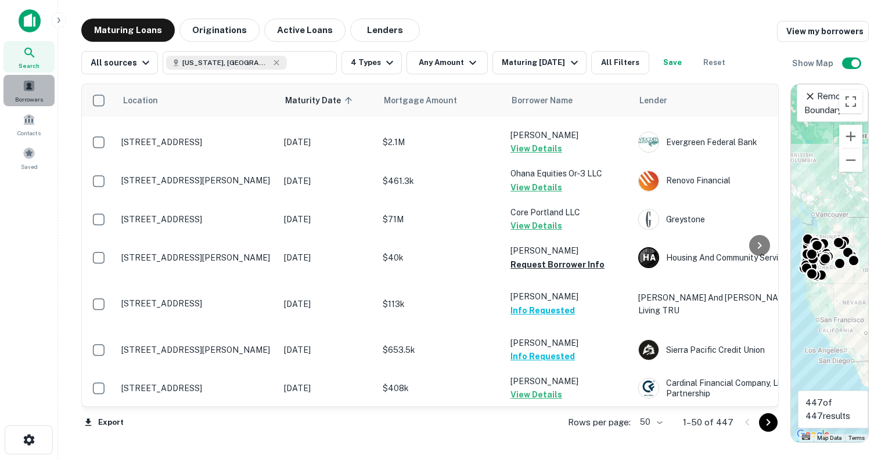
click at [36, 84] on div "Borrowers" at bounding box center [28, 90] width 51 height 31
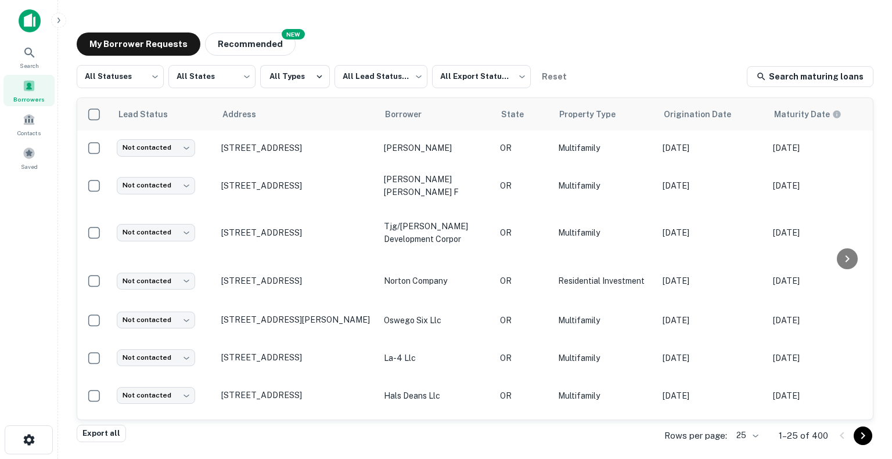
click at [746, 434] on body "Search Borrowers Contacts Saved My Borrower Requests NEW Recommended All Status…" at bounding box center [446, 229] width 892 height 459
click at [745, 408] on li "500" at bounding box center [747, 414] width 39 height 21
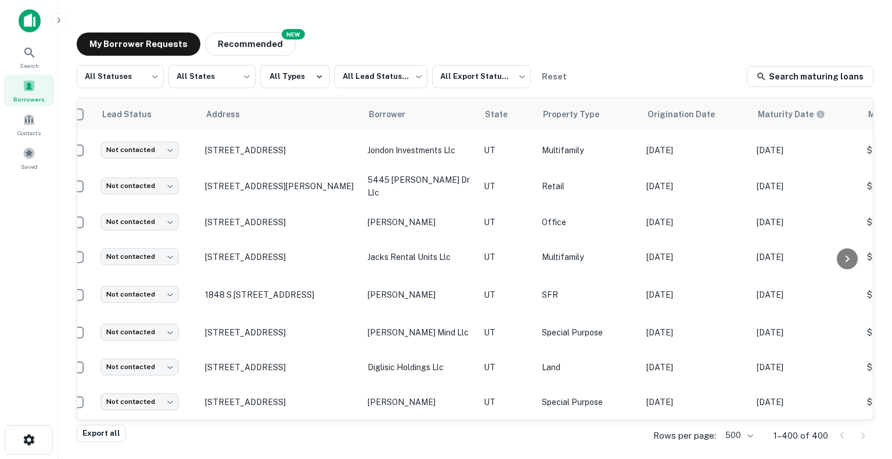
scroll to position [14400, 19]
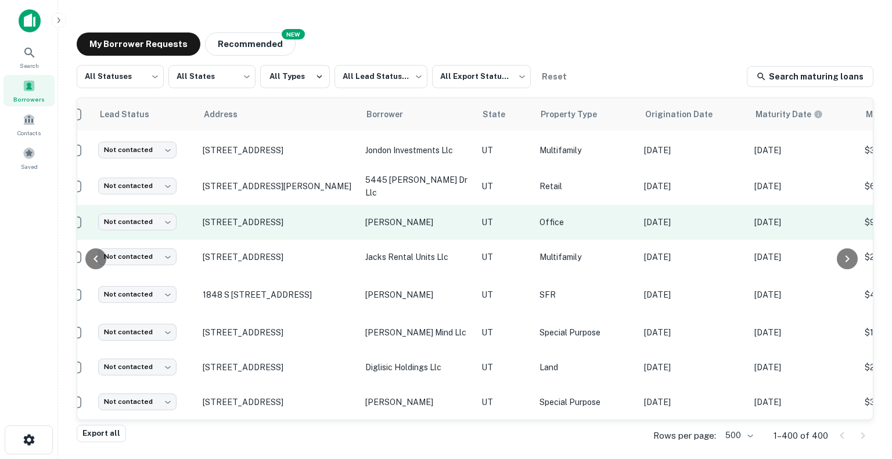
click at [406, 229] on p "matinkhah ali akbar" at bounding box center [417, 222] width 105 height 13
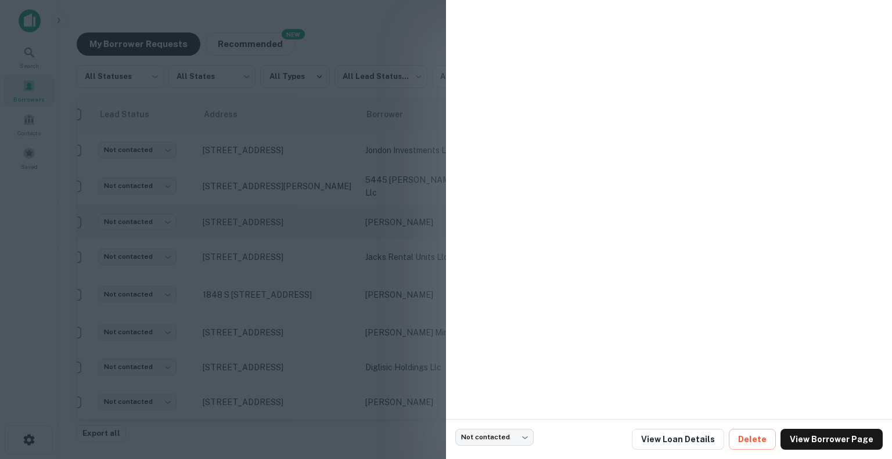
drag, startPoint x: 406, startPoint y: 257, endPoint x: 463, endPoint y: 267, distance: 57.7
click at [402, 255] on div at bounding box center [446, 229] width 892 height 459
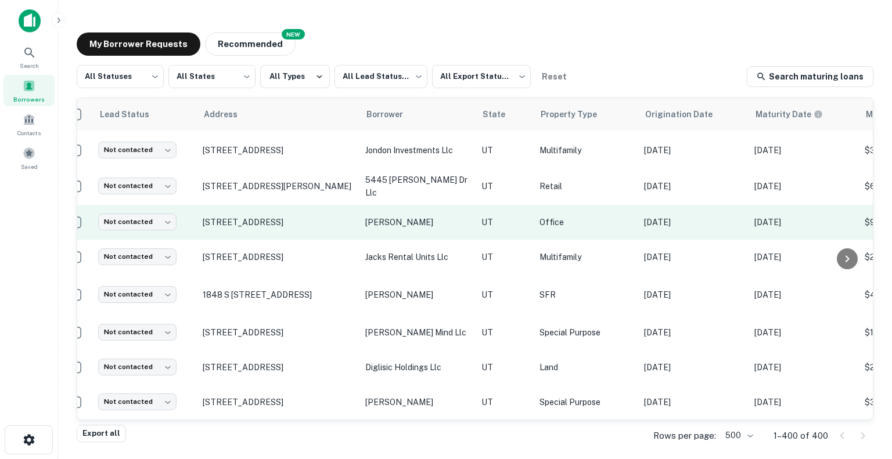
scroll to position [14400, 0]
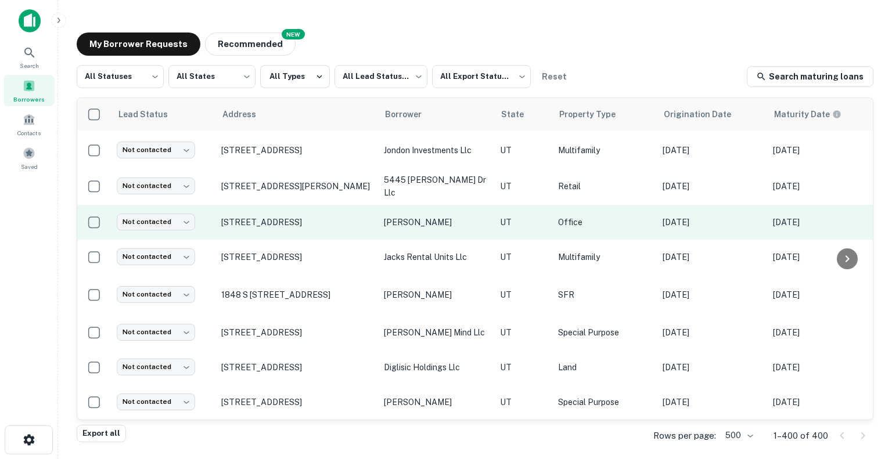
click at [451, 229] on p "matinkhah ali akbar" at bounding box center [436, 222] width 105 height 13
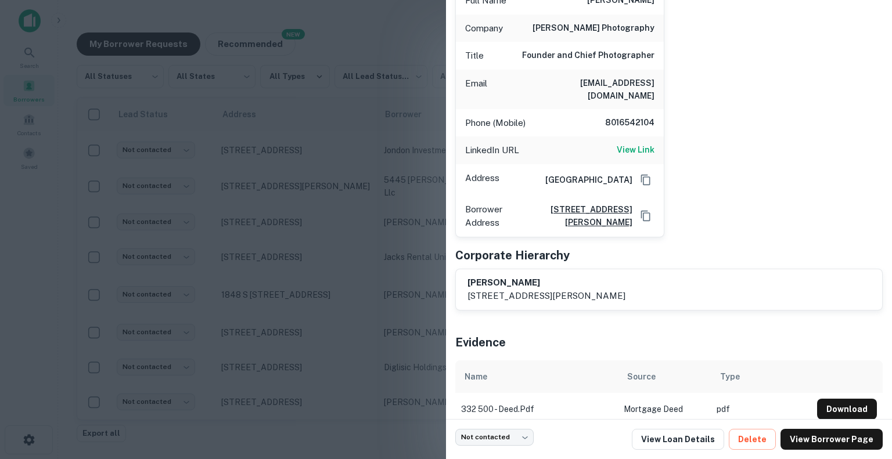
scroll to position [165, 0]
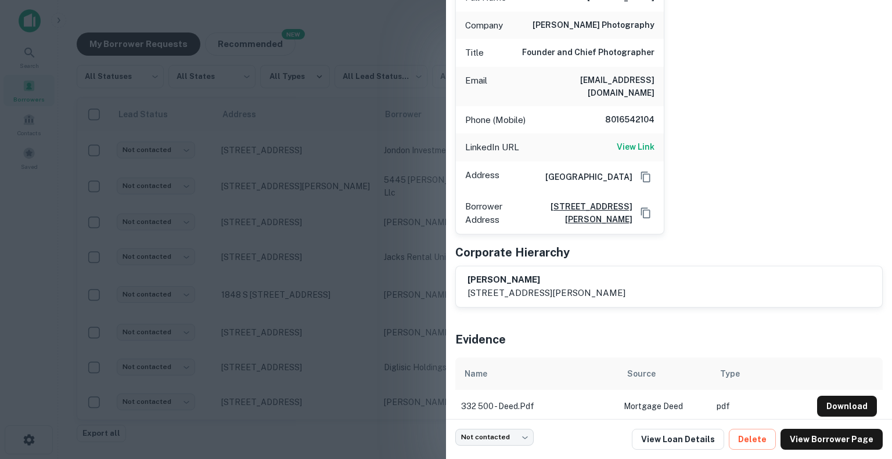
drag, startPoint x: 528, startPoint y: 270, endPoint x: 555, endPoint y: 345, distance: 79.3
click at [555, 345] on div "AI fulfillment process complete. Buyer Details Export CSV Principals ali medina…" at bounding box center [668, 138] width 427 height 569
click at [493, 273] on h6 "ali akbar matinkhah" at bounding box center [546, 279] width 158 height 13
click at [571, 273] on h6 "ali akbar matinkhah" at bounding box center [546, 279] width 158 height 13
click at [549, 244] on h5 "Corporate Hierarchy" at bounding box center [512, 252] width 114 height 17
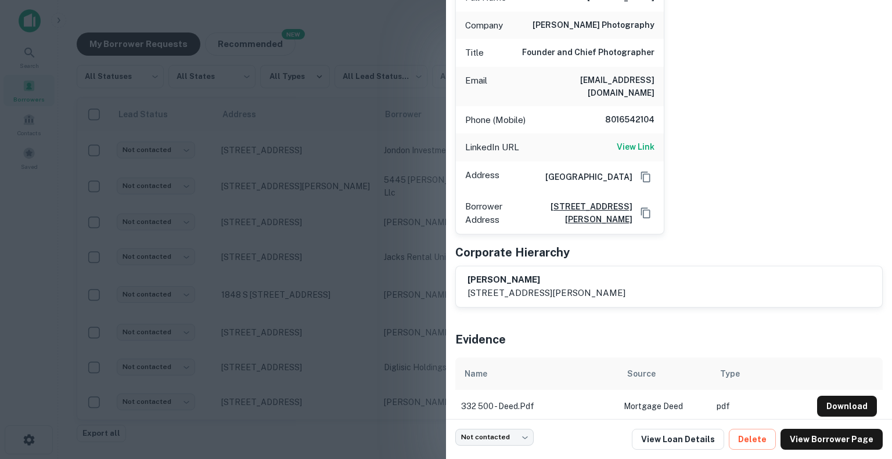
drag, startPoint x: 555, startPoint y: 266, endPoint x: 534, endPoint y: 261, distance: 22.1
click at [534, 273] on h6 "ali akbar matinkhah" at bounding box center [546, 279] width 158 height 13
click at [830, 444] on link "View Borrower Page" at bounding box center [831, 439] width 102 height 21
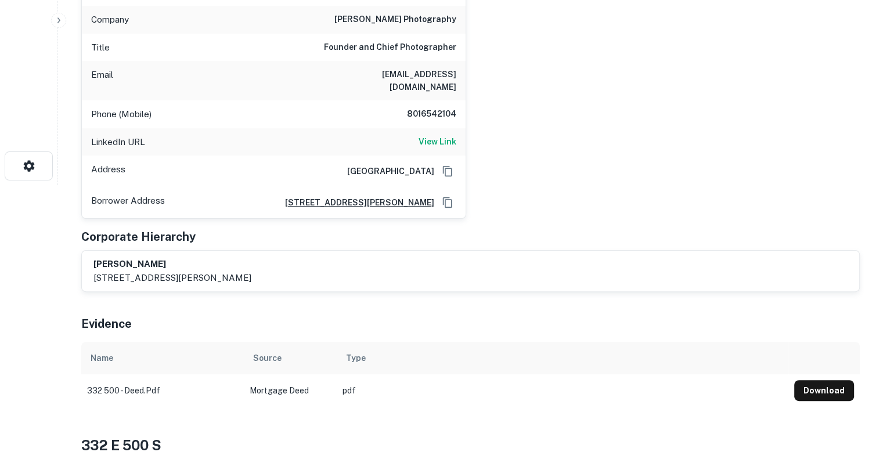
scroll to position [174, 0]
